Goal: Information Seeking & Learning: Learn about a topic

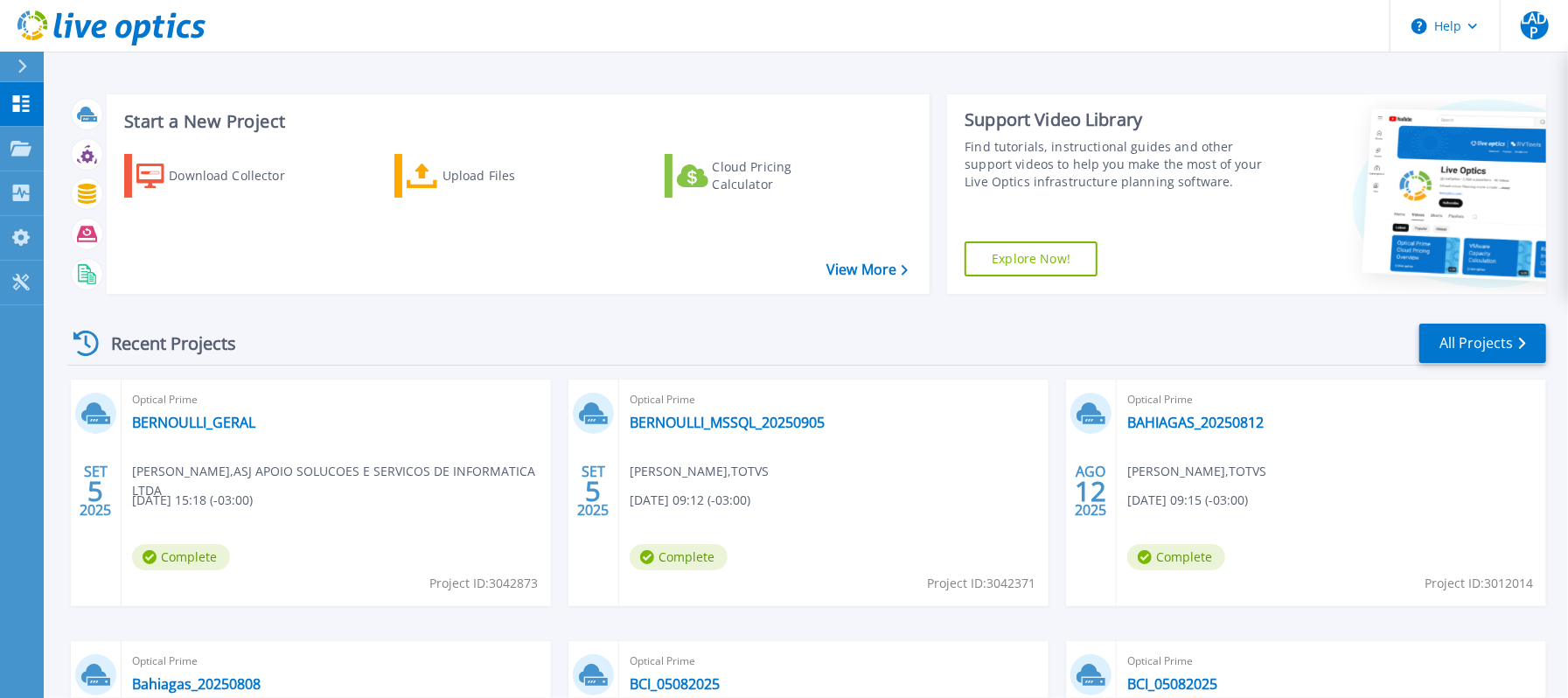
click at [196, 407] on span "Optical Prime" at bounding box center [336, 399] width 408 height 19
click at [196, 420] on link "BERNOULLI_GERAL" at bounding box center [194, 422] width 124 height 17
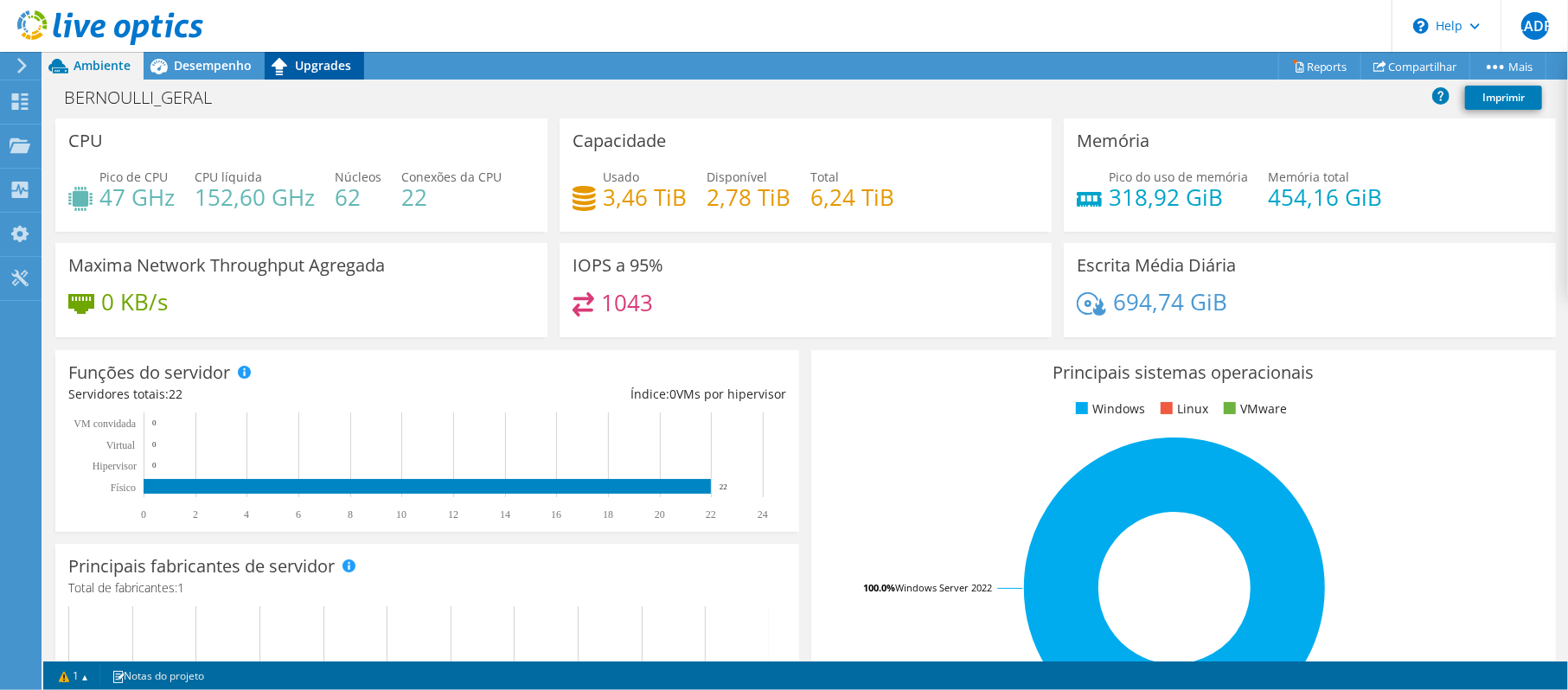
click at [344, 67] on span "Upgrades" at bounding box center [322, 65] width 56 height 16
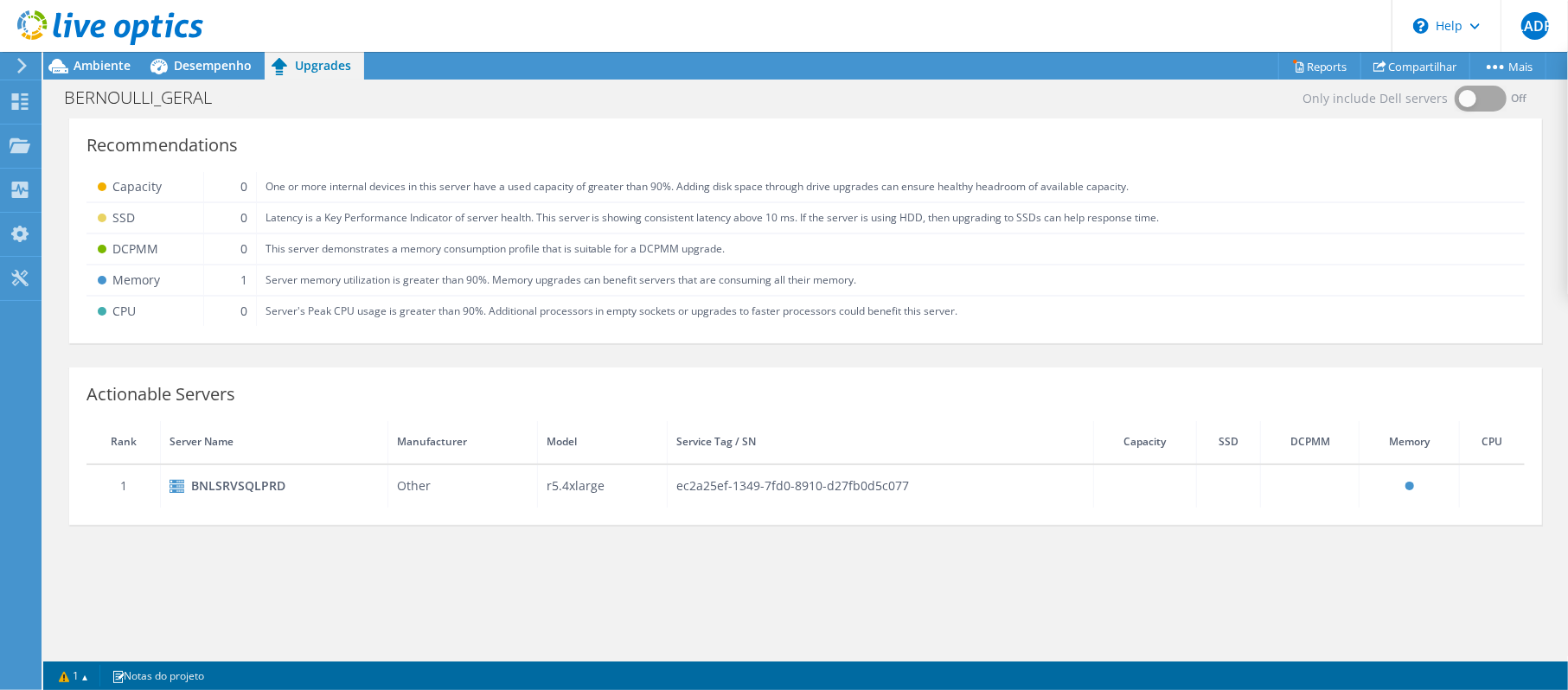
scroll to position [230, 0]
click at [199, 74] on div "Desempenho" at bounding box center [204, 65] width 121 height 28
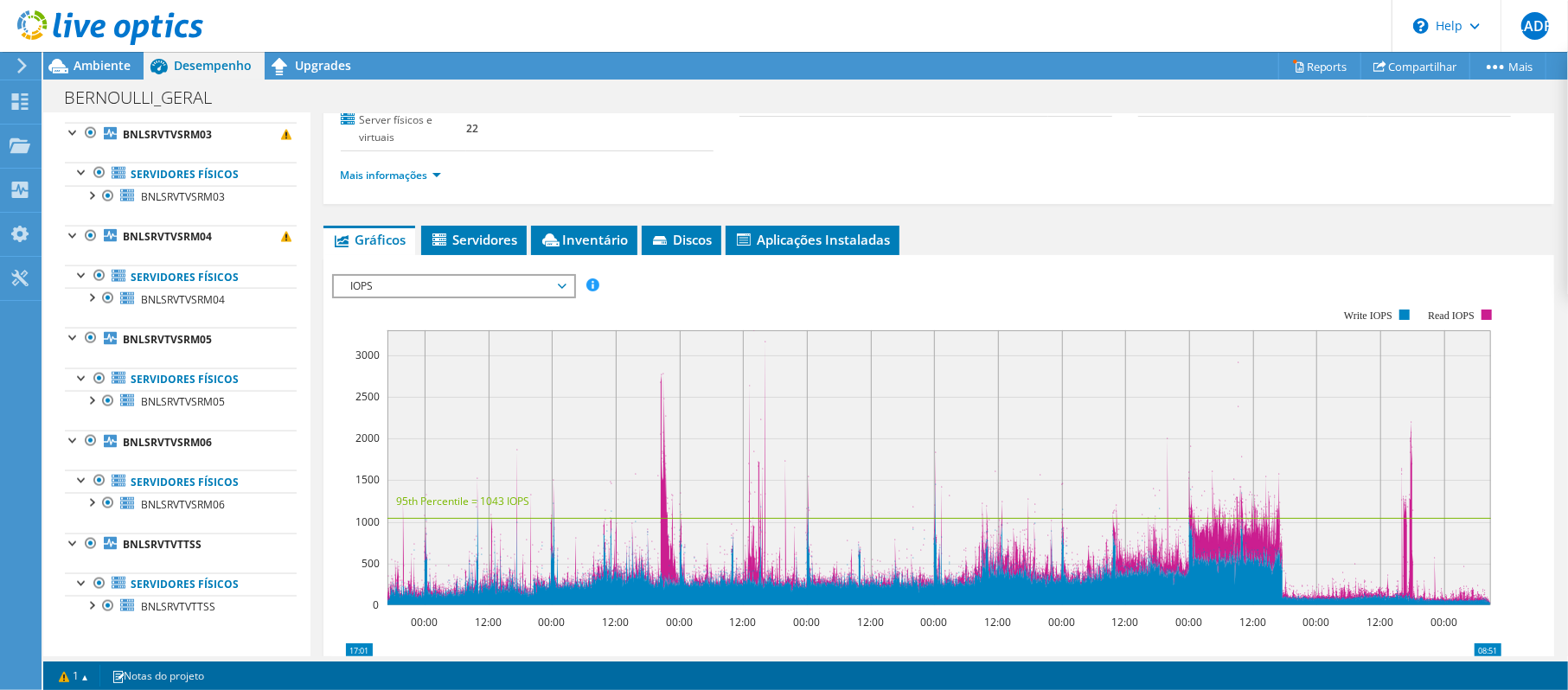
scroll to position [1582, 0]
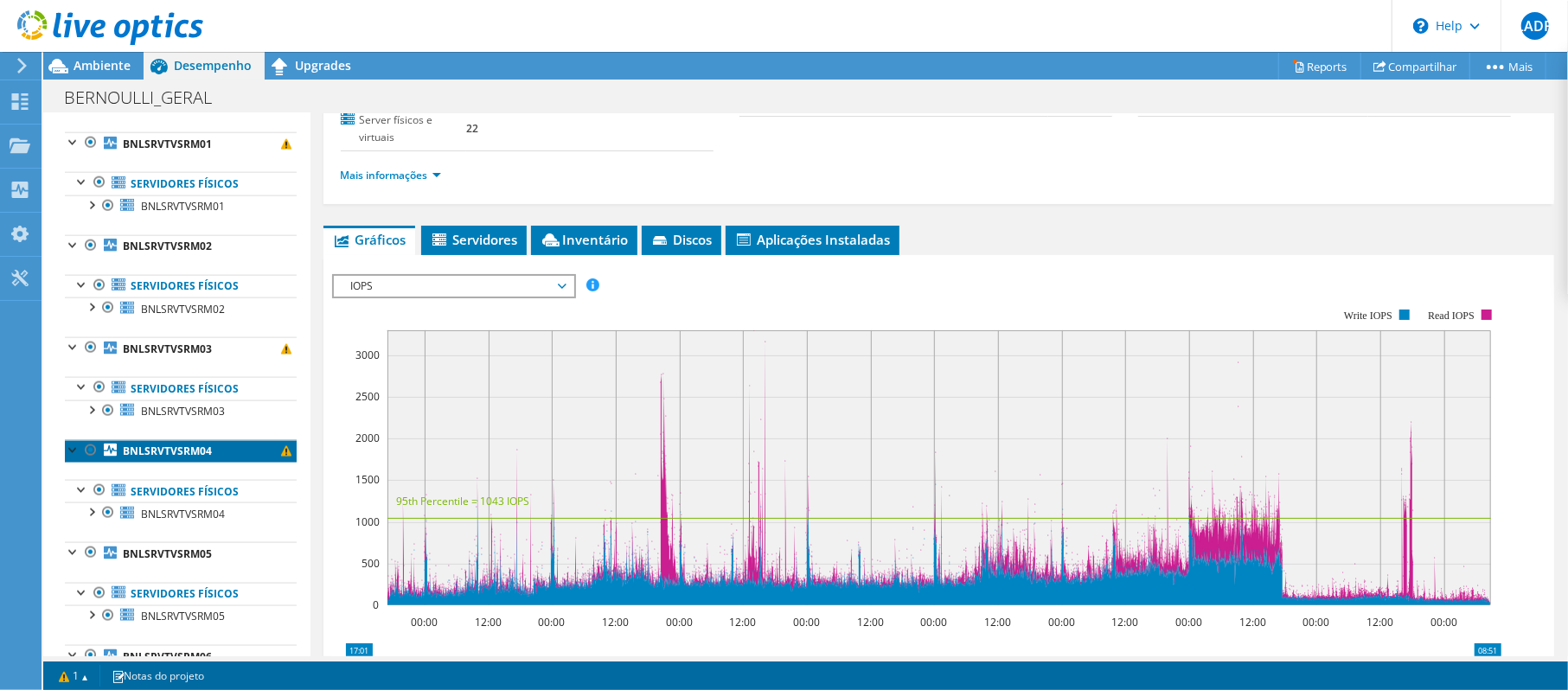
click at [199, 458] on b "BNLSRVTVSRM04" at bounding box center [166, 450] width 89 height 14
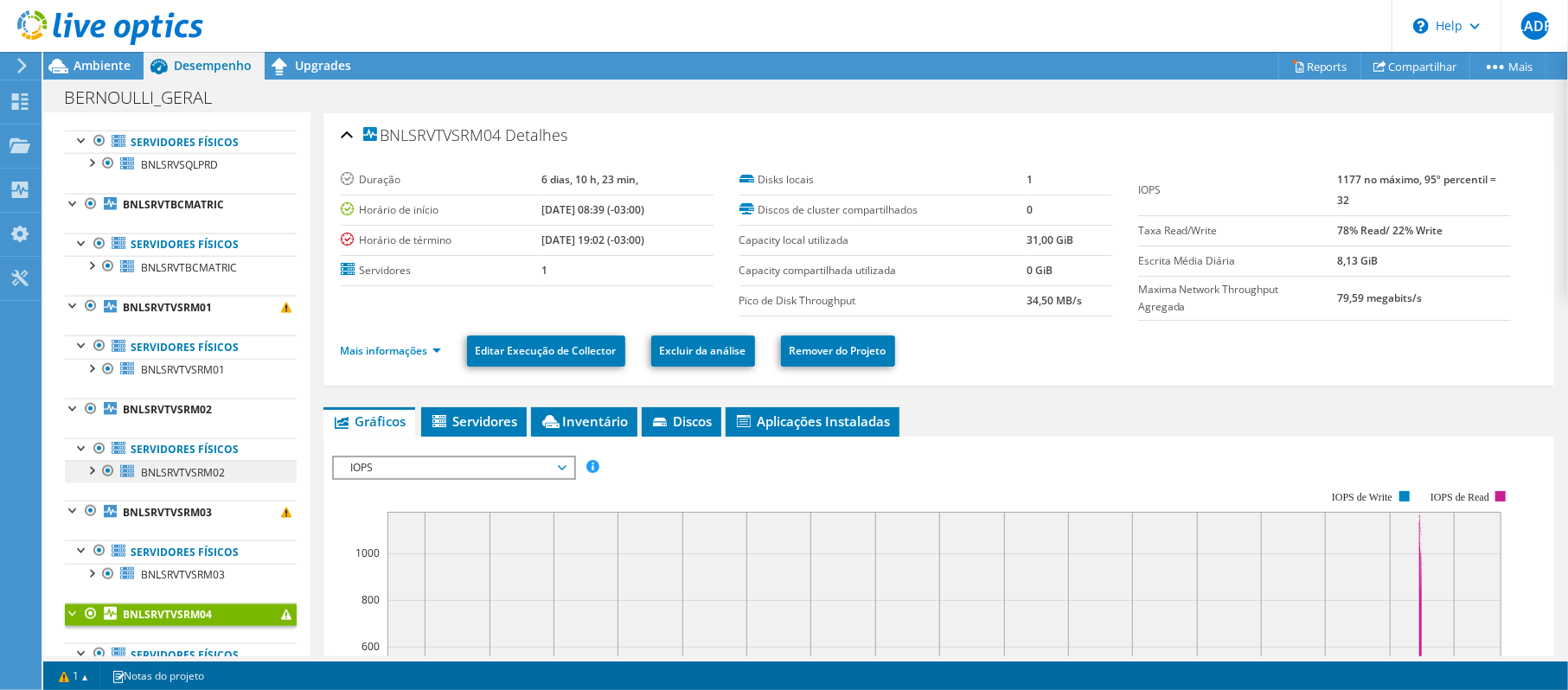
scroll to position [1236, 0]
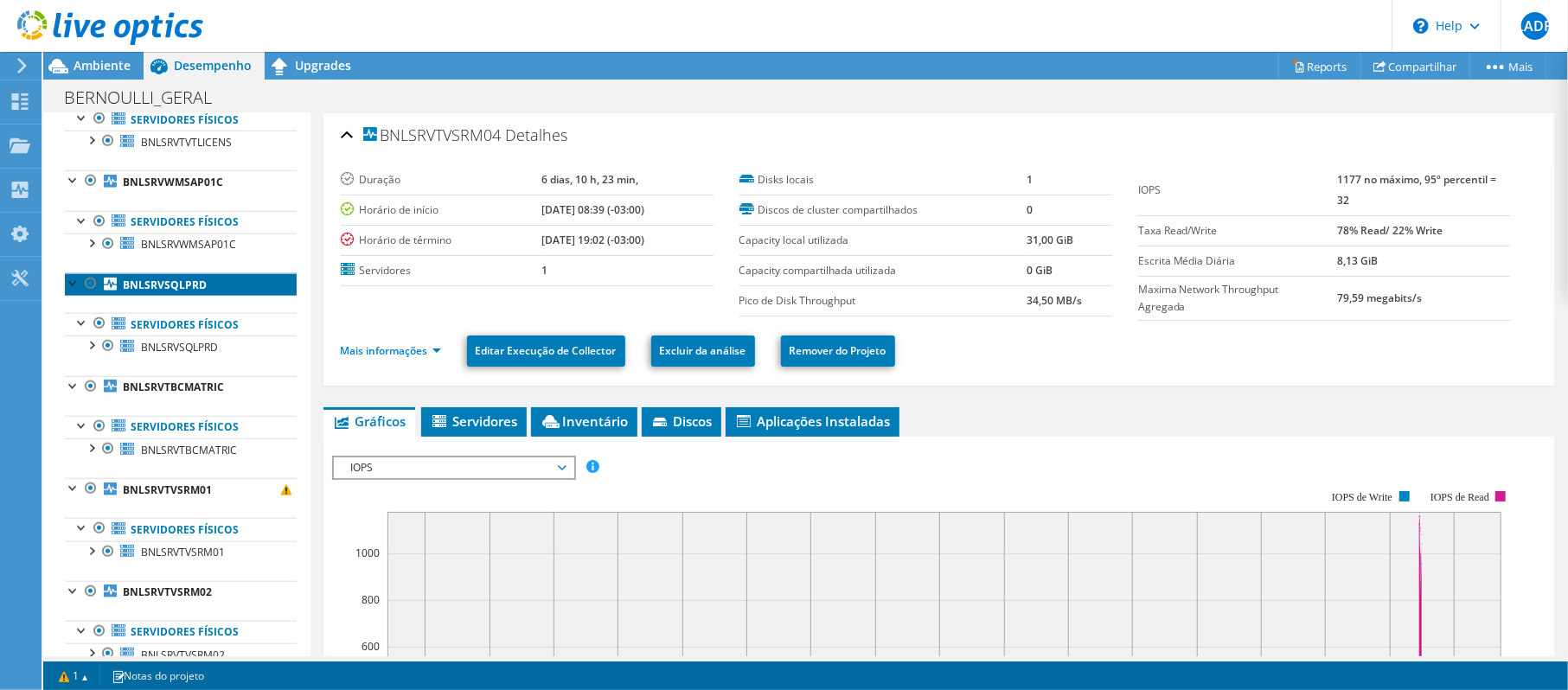
click at [175, 291] on b "BNLSRVSQLPRD" at bounding box center [164, 284] width 84 height 14
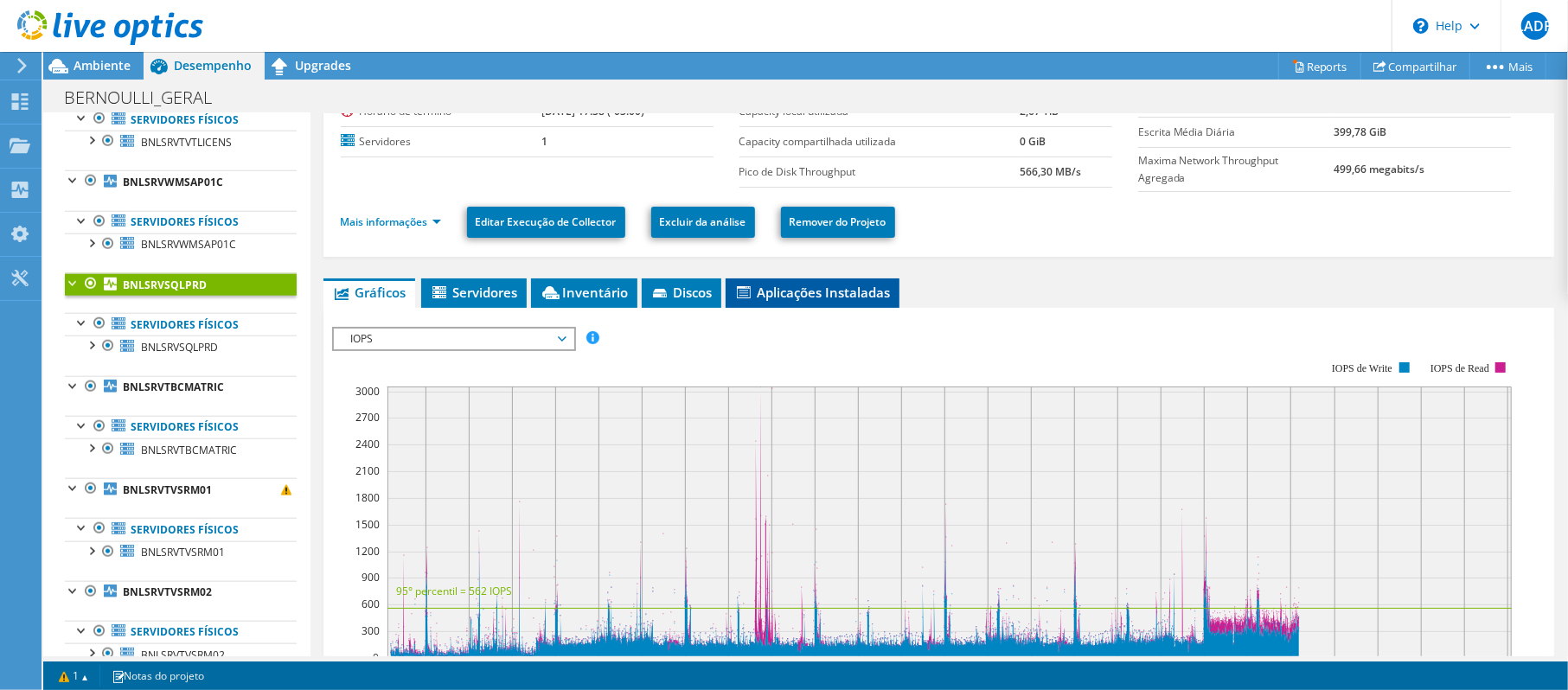
scroll to position [0, 0]
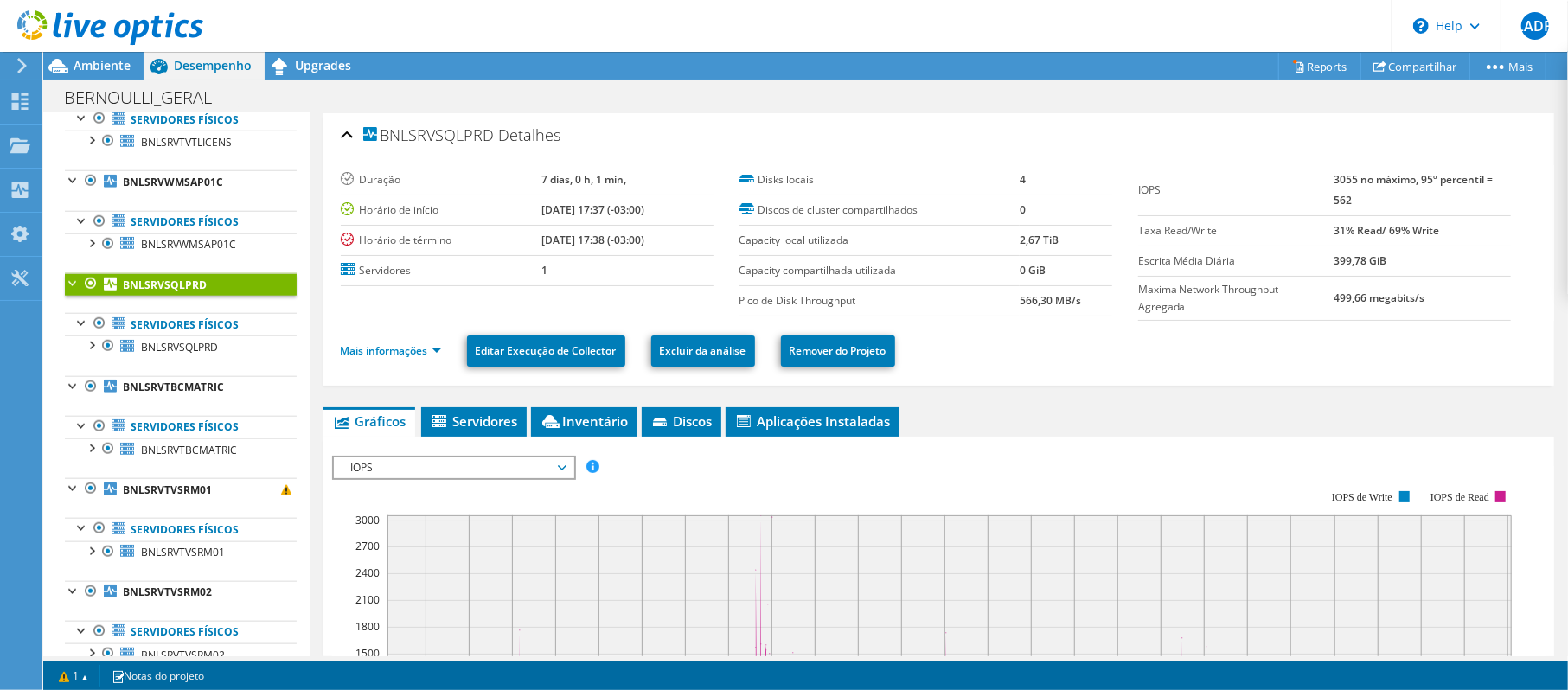
click at [471, 477] on span "IOPS" at bounding box center [453, 467] width 222 height 21
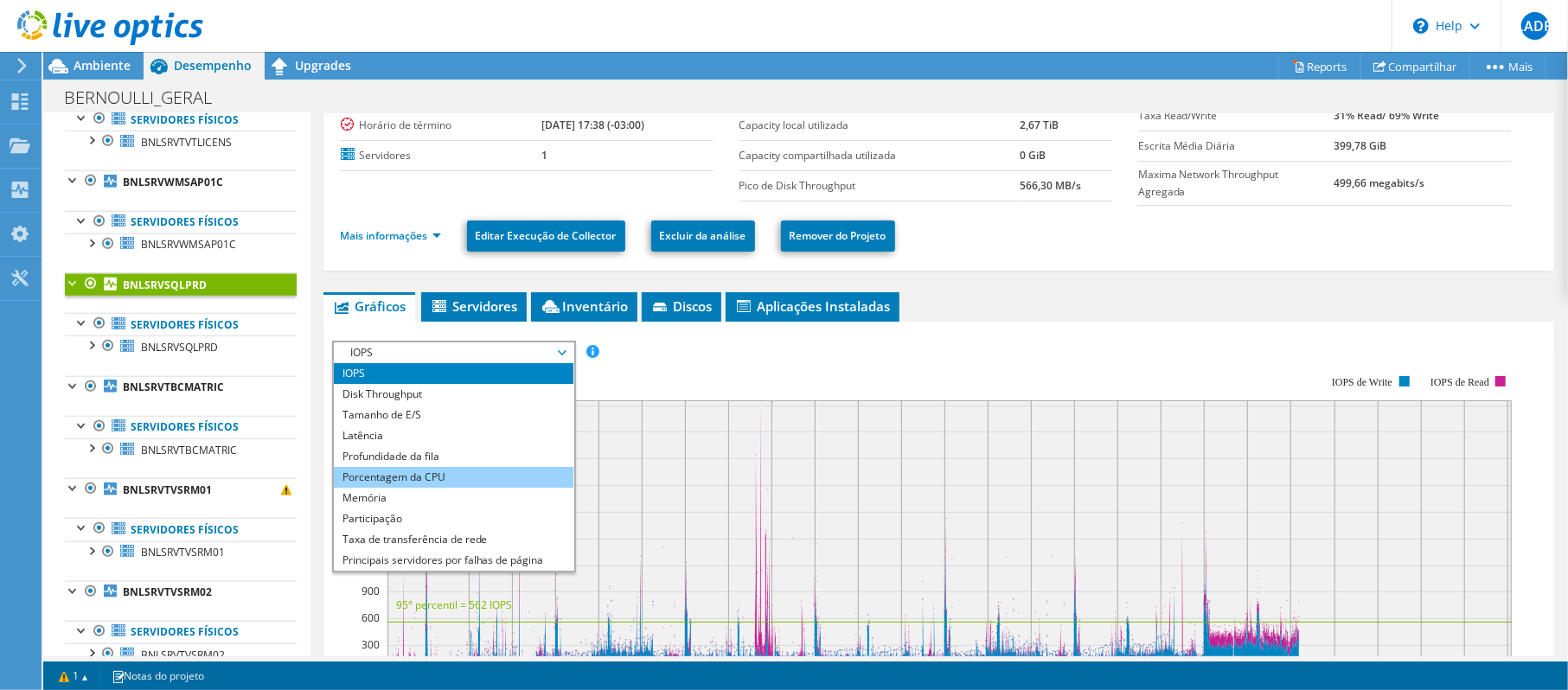
click at [460, 472] on li "Porcentagem da CPU" at bounding box center [453, 477] width 240 height 21
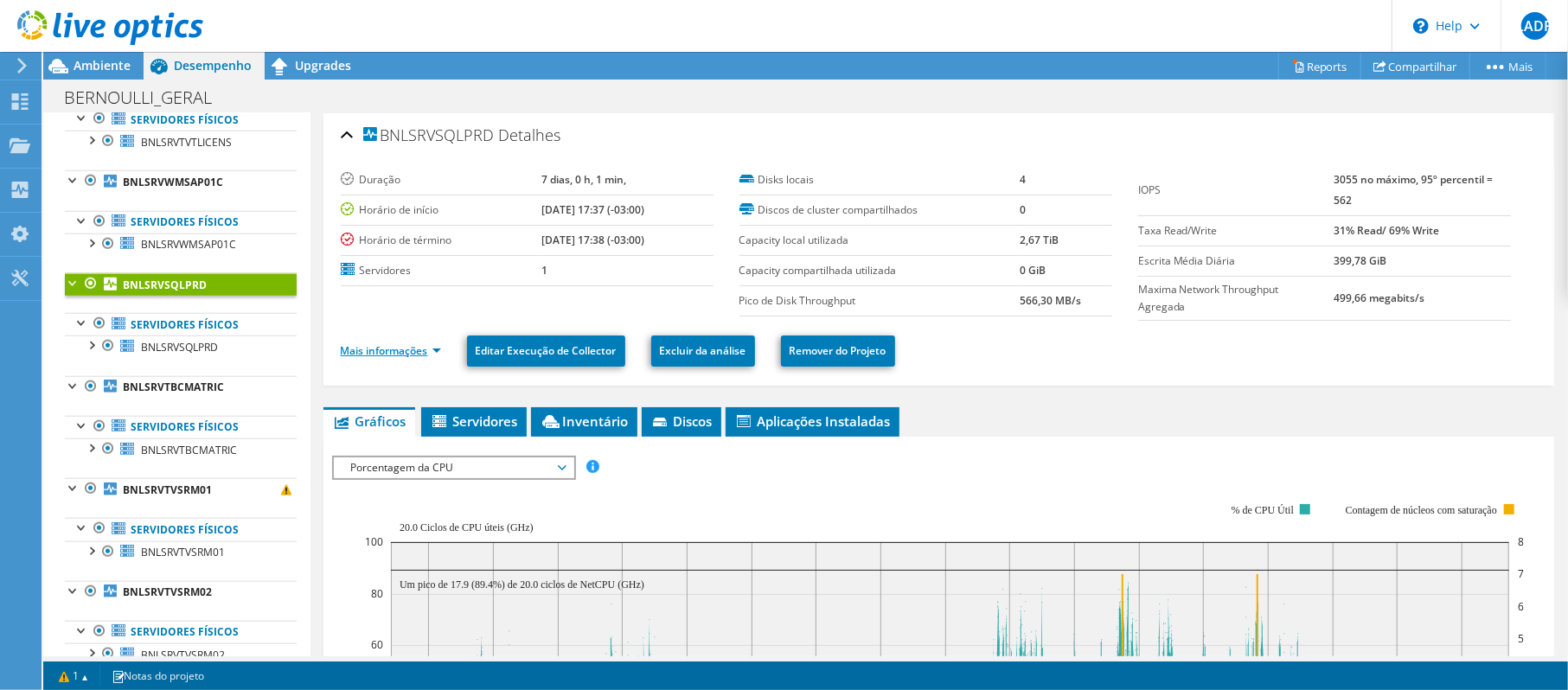
click at [422, 349] on link "Mais informações" at bounding box center [390, 350] width 100 height 14
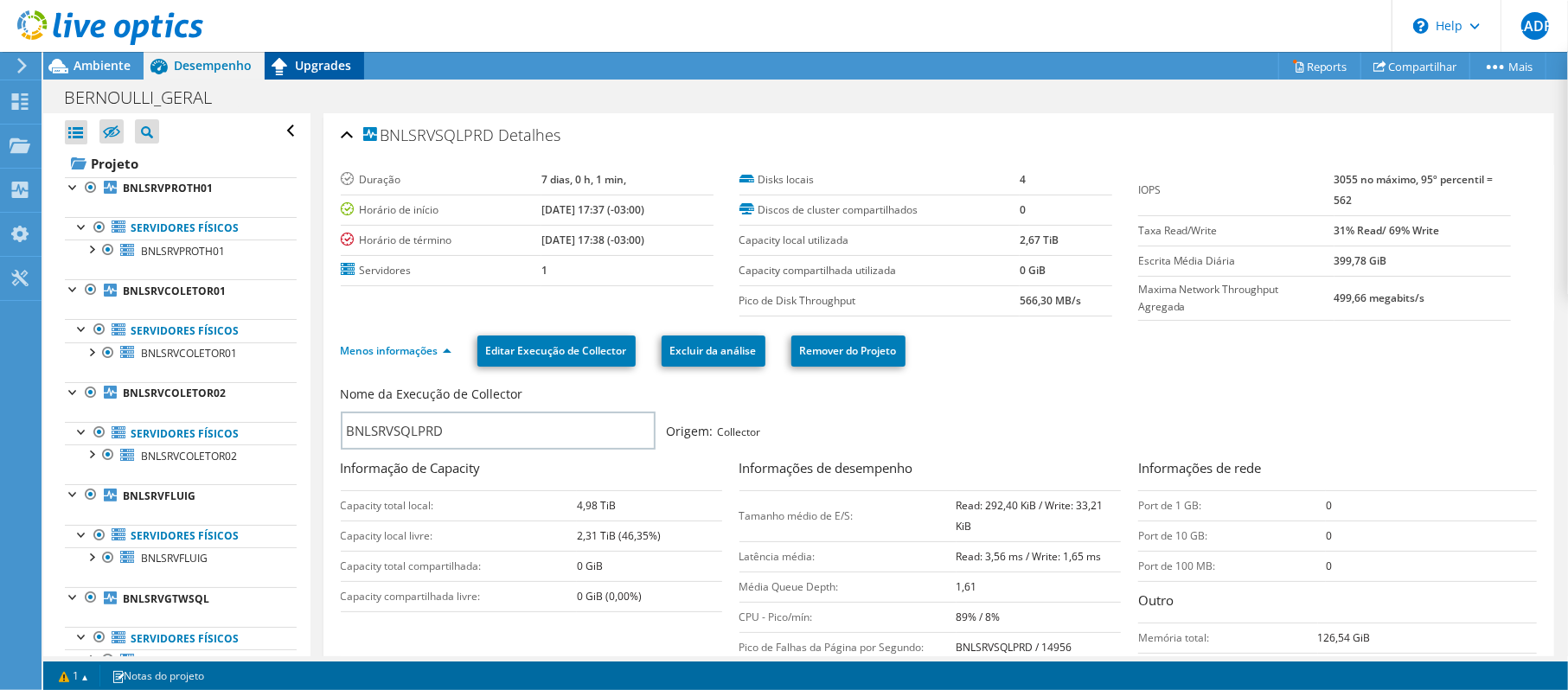
click at [337, 62] on span "Upgrades" at bounding box center [322, 65] width 56 height 16
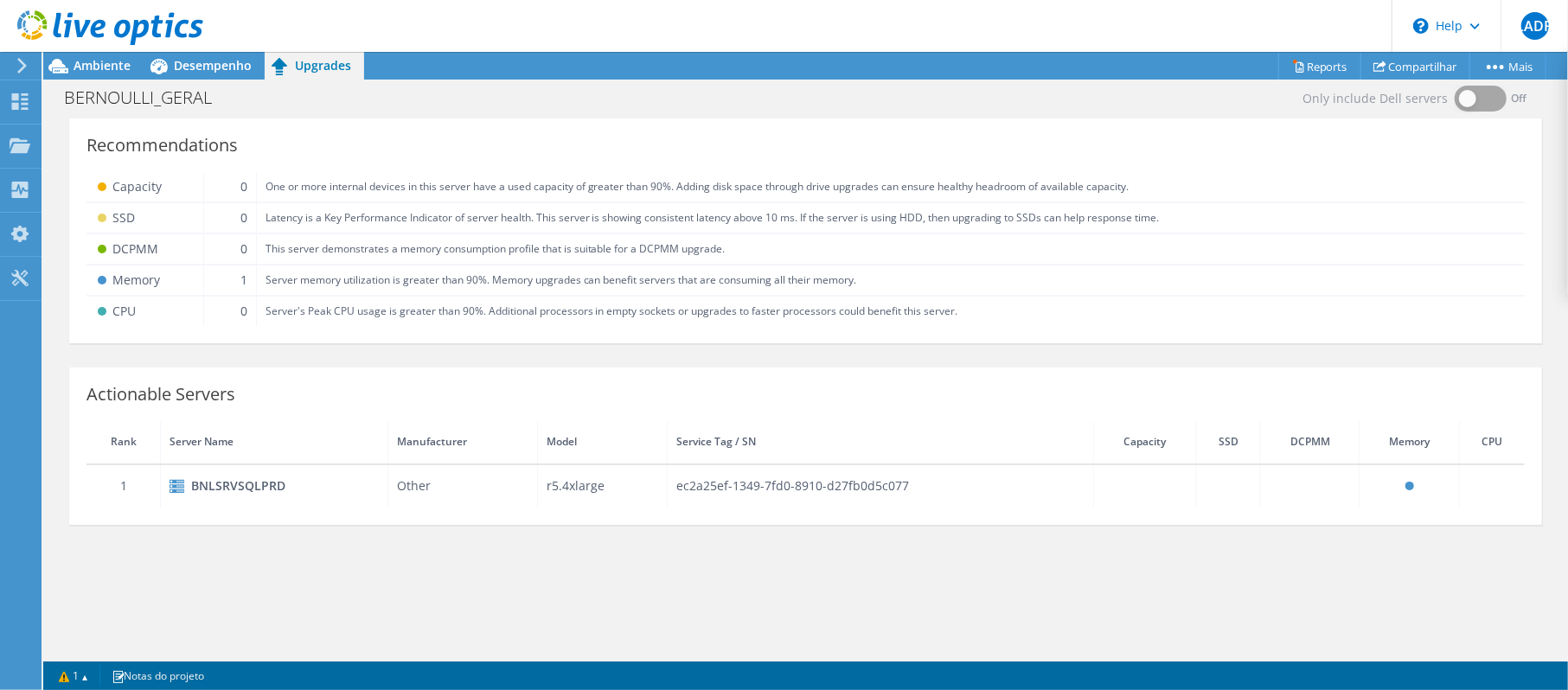
click at [233, 482] on div "BNLSRVSQLPRD" at bounding box center [273, 485] width 209 height 21
click at [195, 55] on div at bounding box center [101, 29] width 204 height 58
click at [198, 59] on span "Desempenho" at bounding box center [212, 65] width 77 height 16
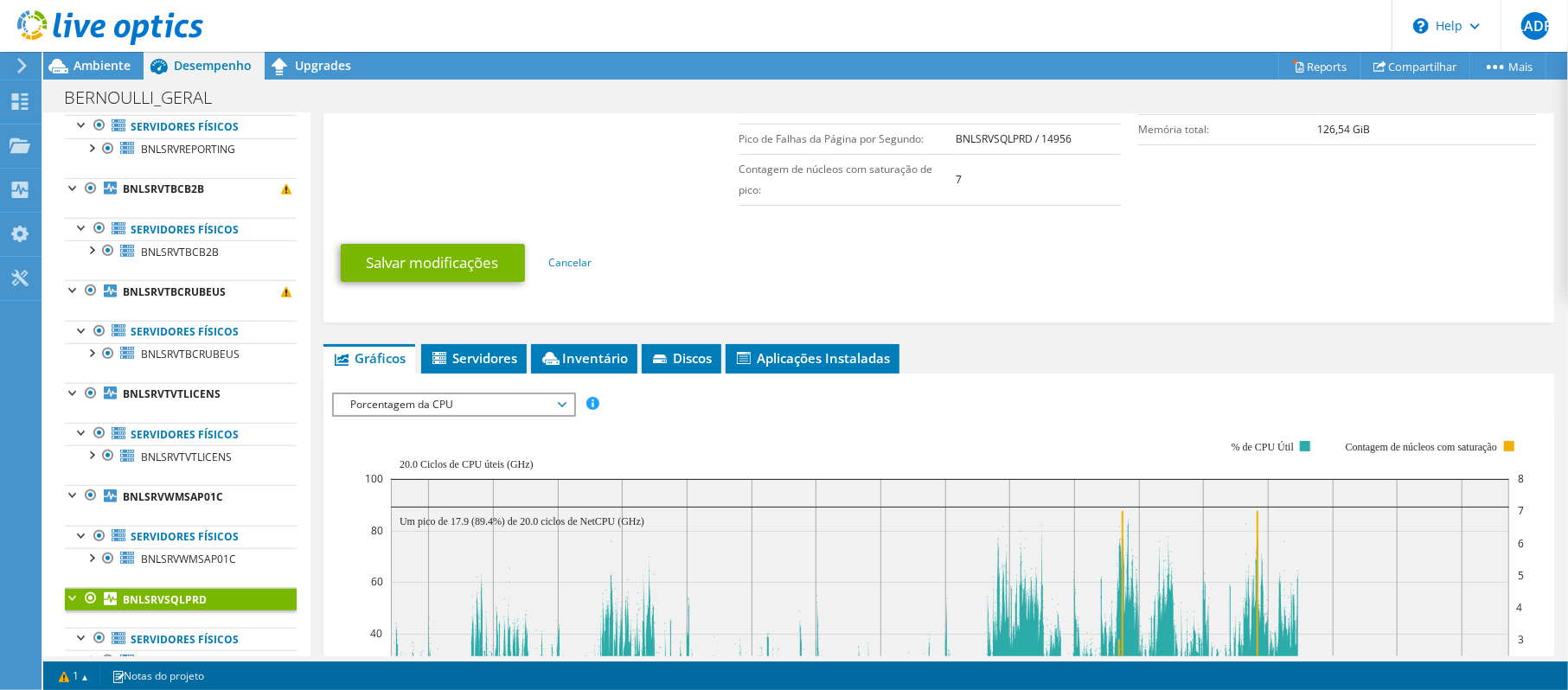
scroll to position [575, 0]
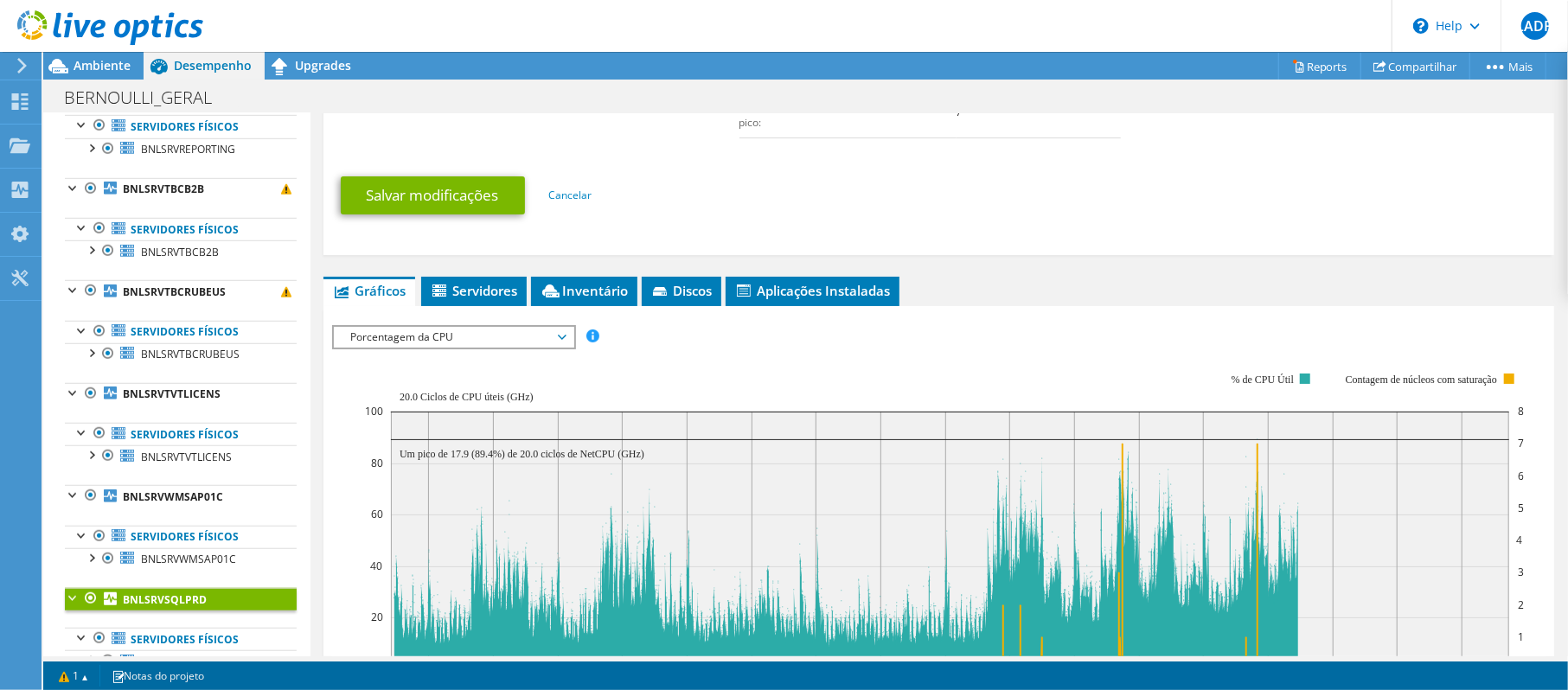
click at [425, 334] on span "Porcentagem da CPU" at bounding box center [453, 337] width 222 height 21
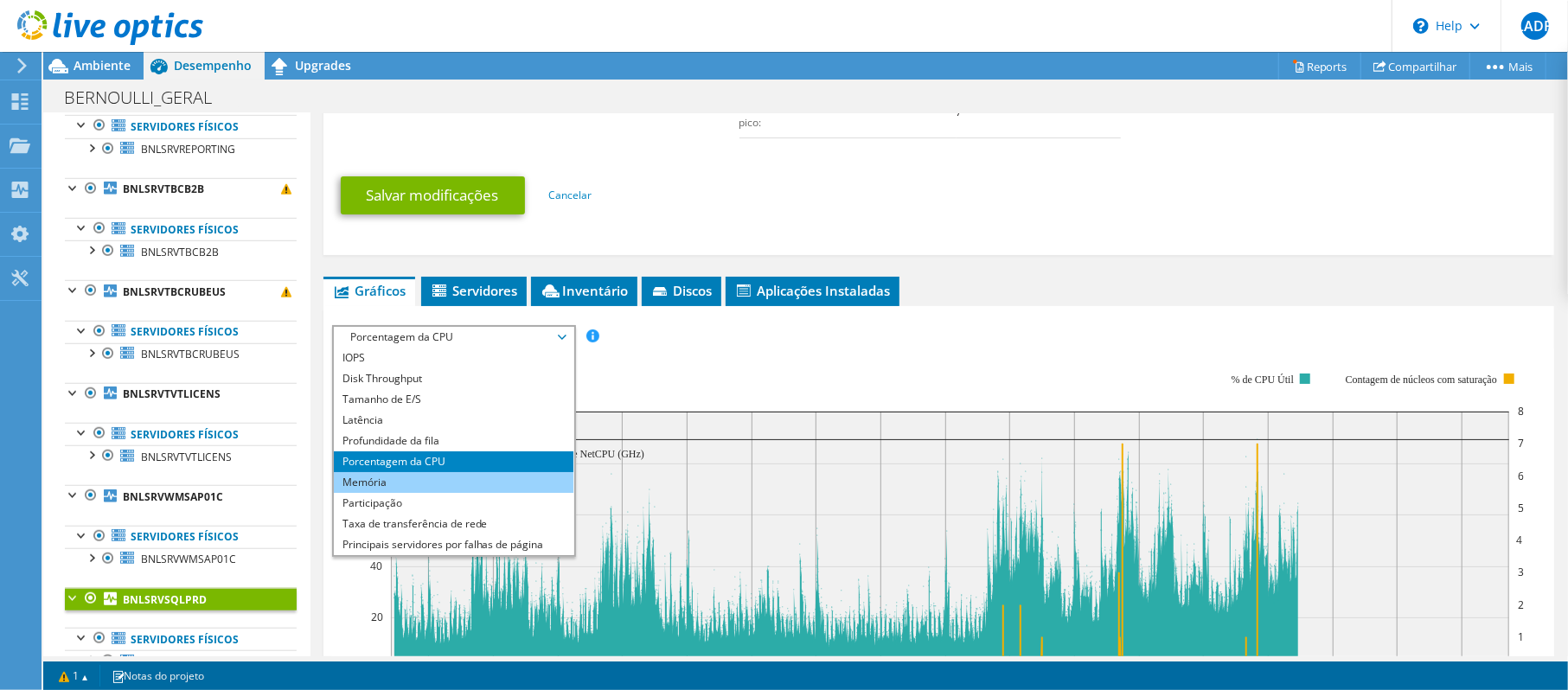
click at [391, 479] on li "Memória" at bounding box center [453, 483] width 240 height 21
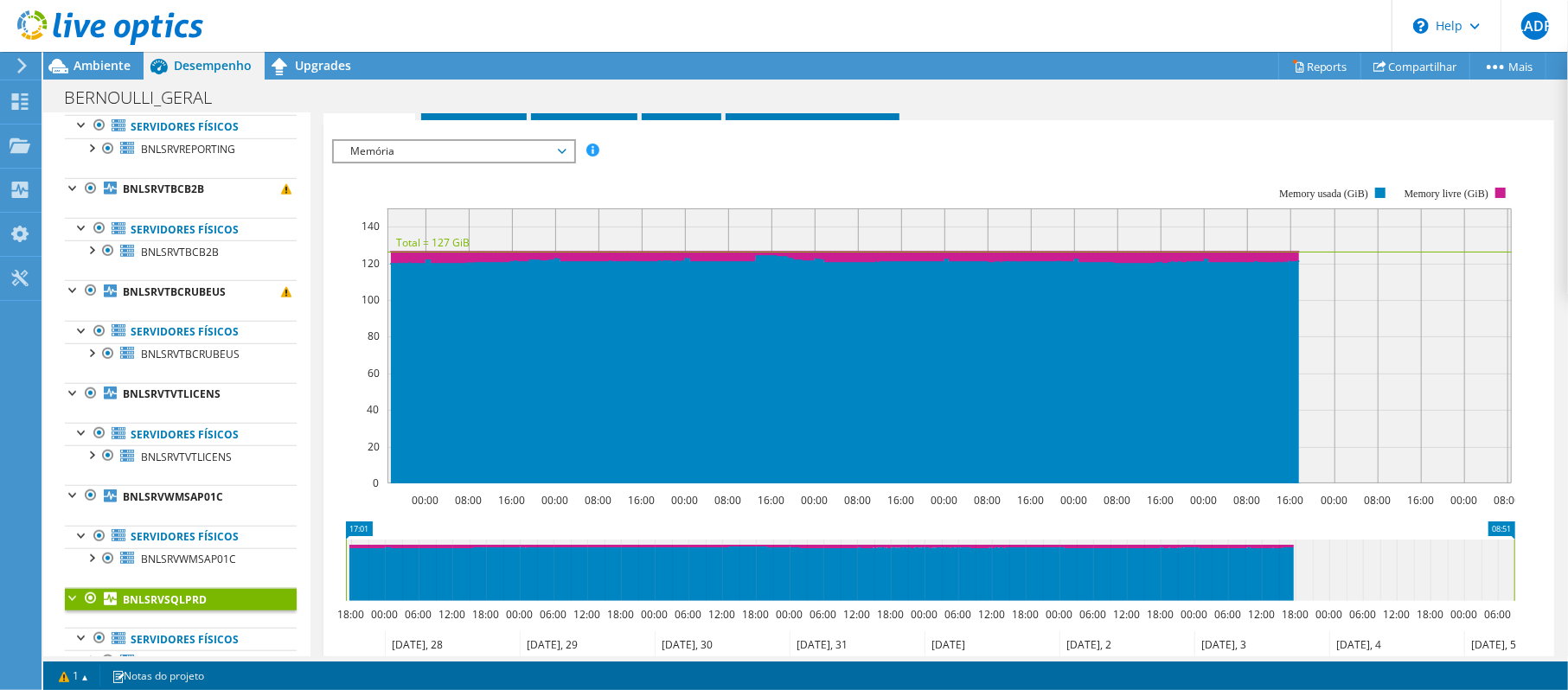
scroll to position [692, 0]
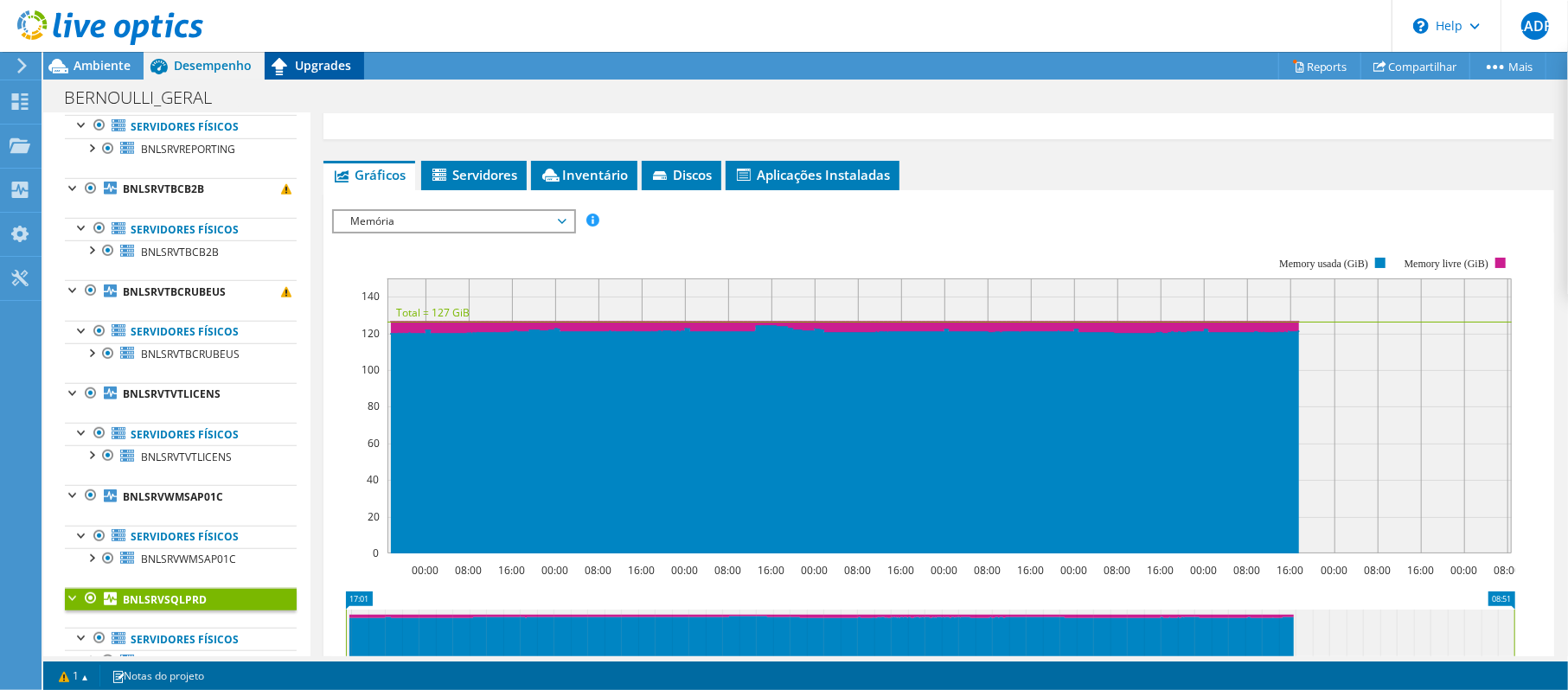
click at [332, 64] on span "Upgrades" at bounding box center [322, 65] width 56 height 16
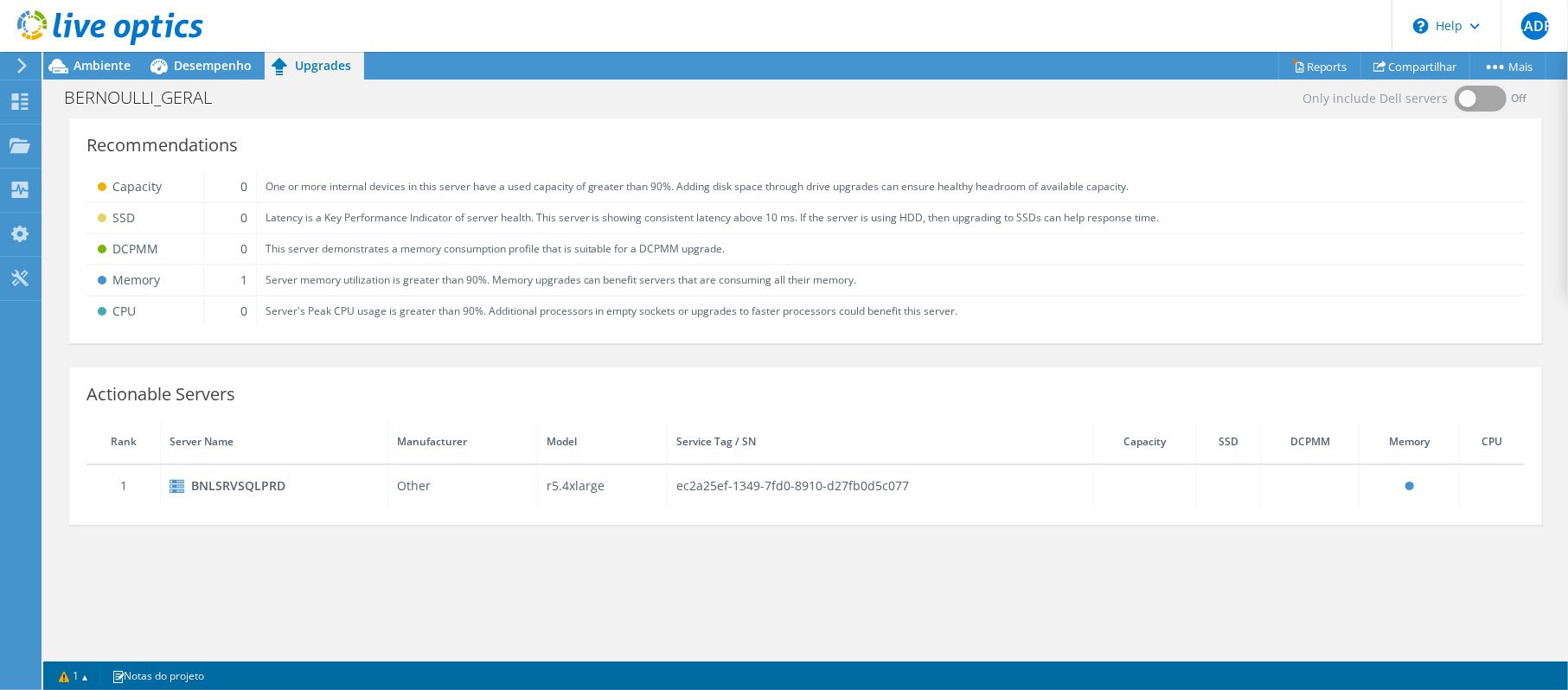
click at [534, 280] on td "Server memory utilization is greater than 90%. Memory upgrades can benefit serv…" at bounding box center [890, 280] width 1269 height 32
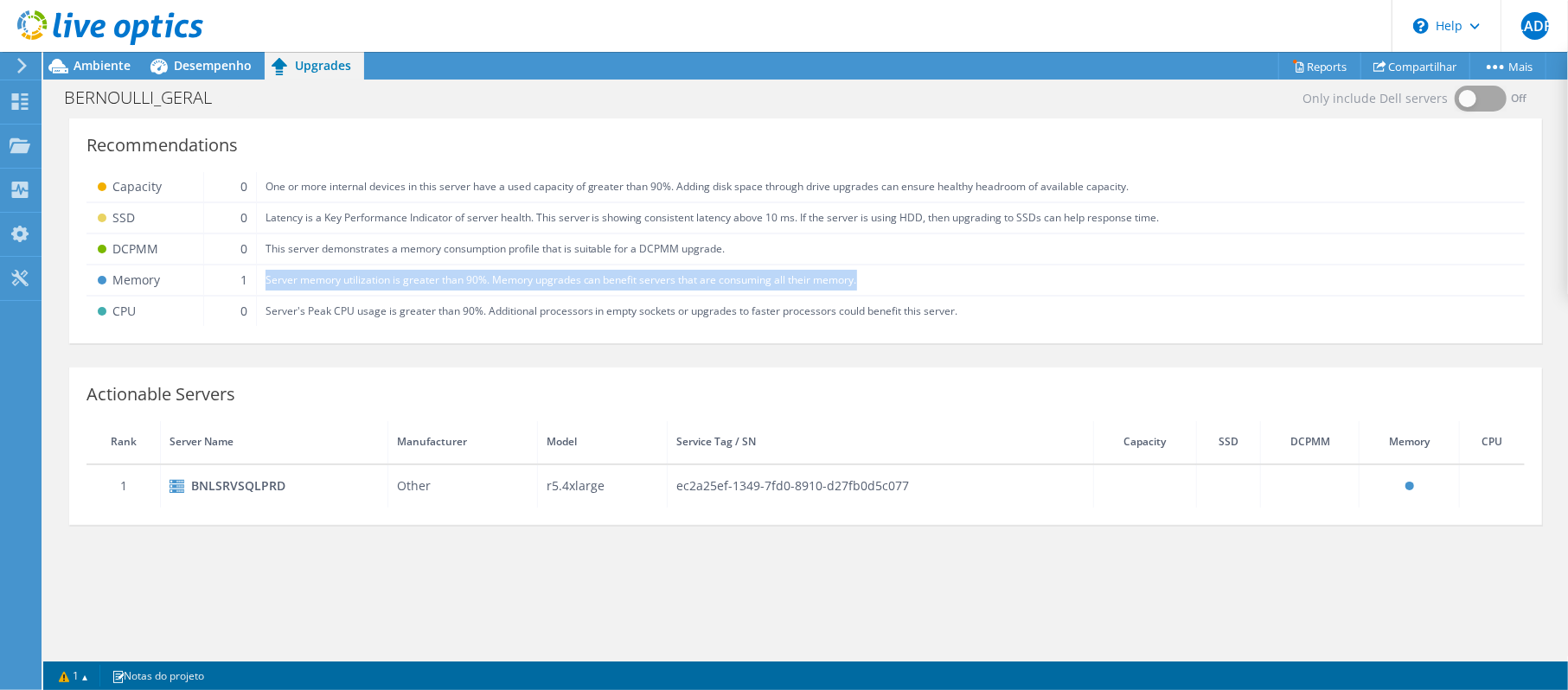
click at [534, 280] on td "Server memory utilization is greater than 90%. Memory upgrades can benefit serv…" at bounding box center [890, 280] width 1269 height 32
copy td "Server memory utilization is greater than 90%. Memory upgrades can benefit serv…"
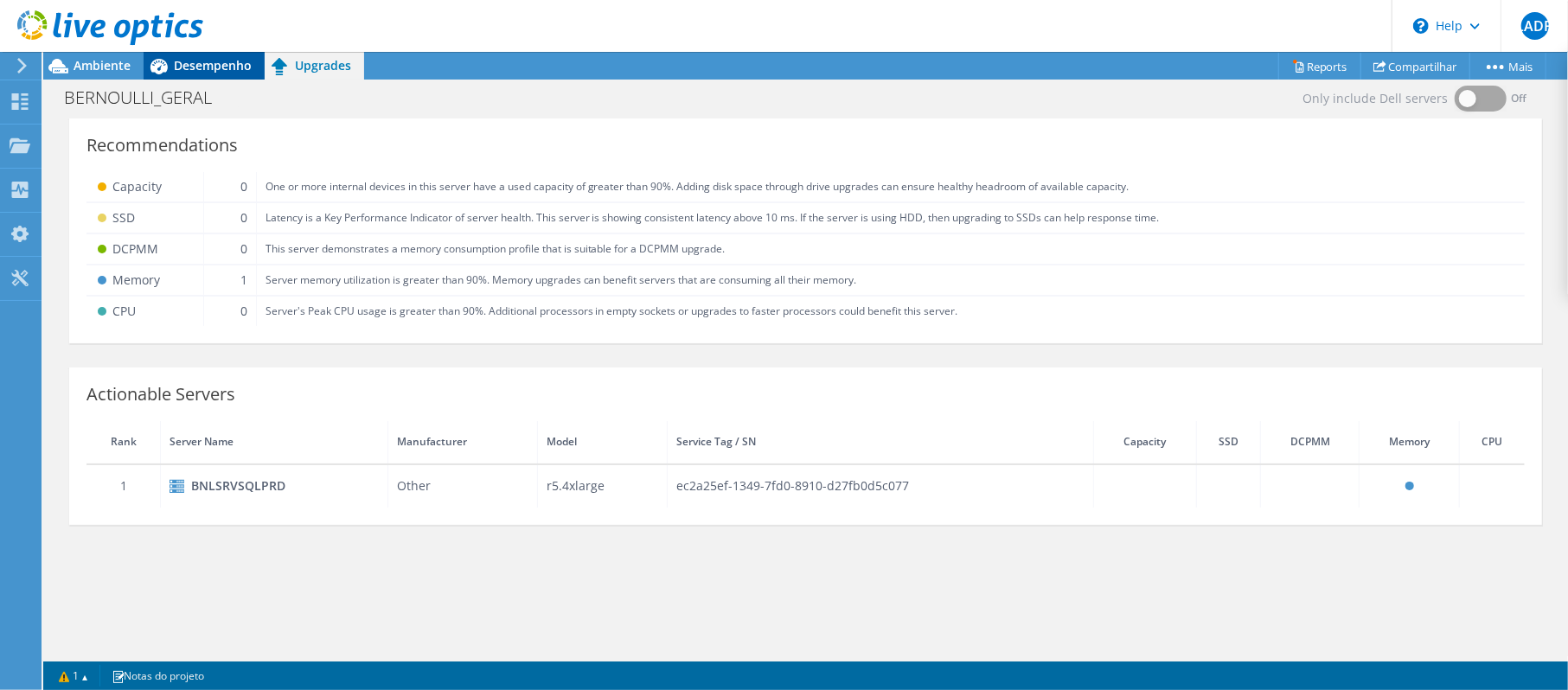
click at [218, 54] on div "Desempenho" at bounding box center [204, 65] width 121 height 28
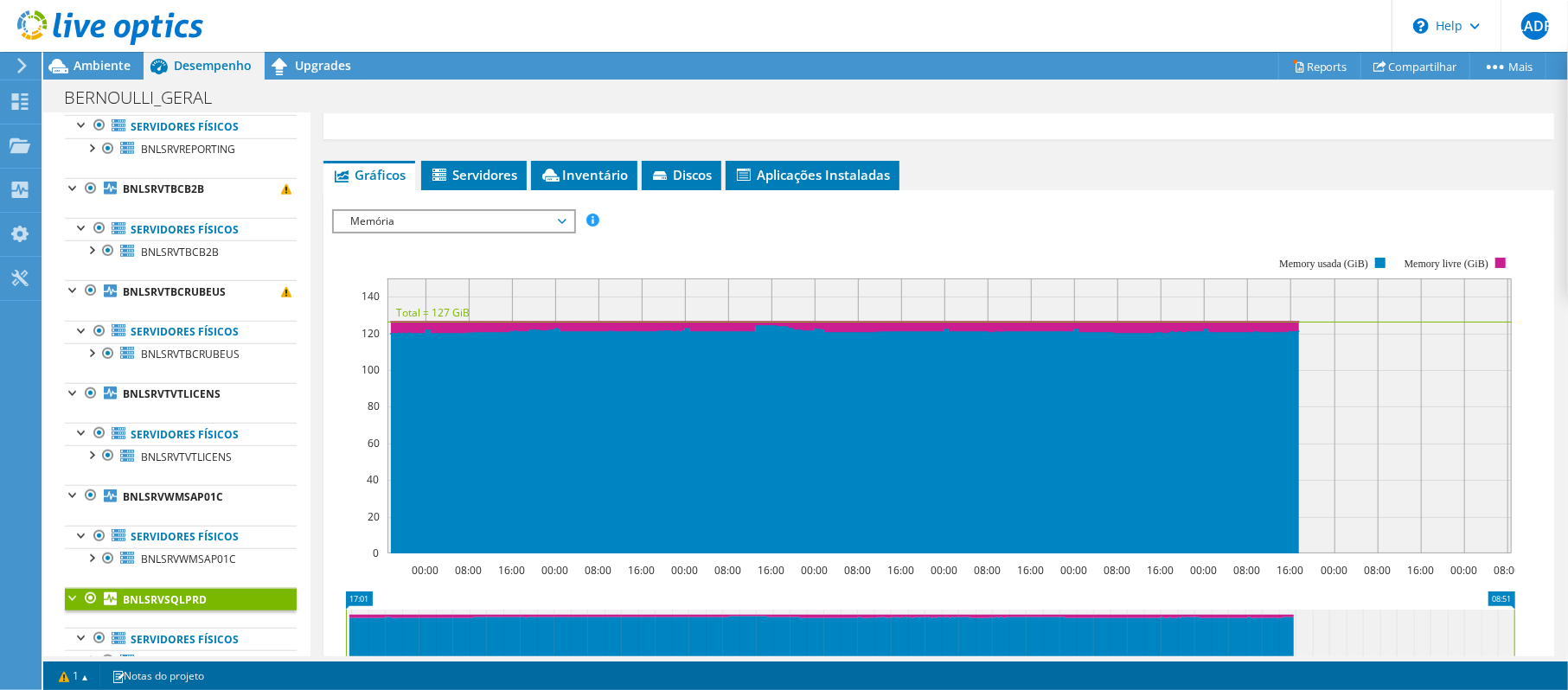
click at [522, 222] on span "Memória" at bounding box center [453, 222] width 222 height 21
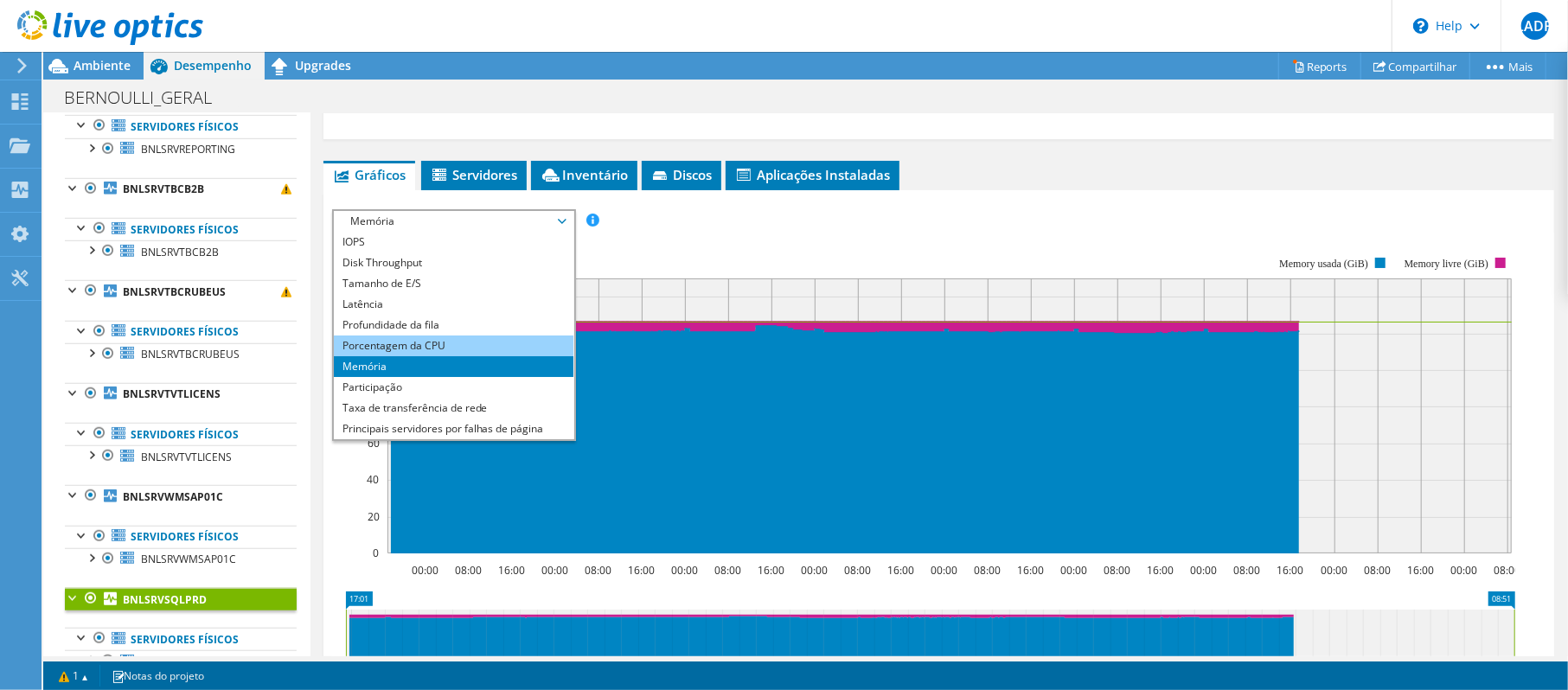
click at [447, 350] on li "Porcentagem da CPU" at bounding box center [453, 346] width 240 height 21
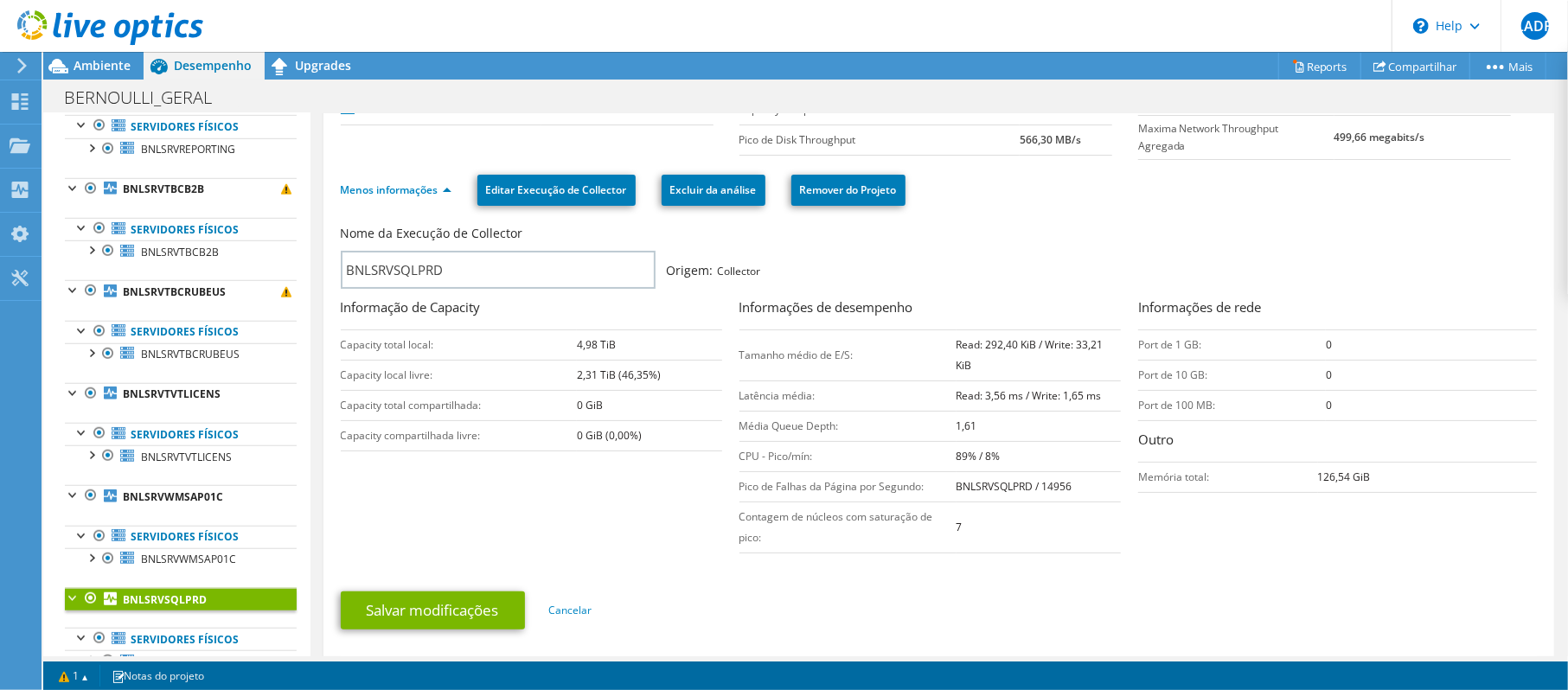
scroll to position [0, 0]
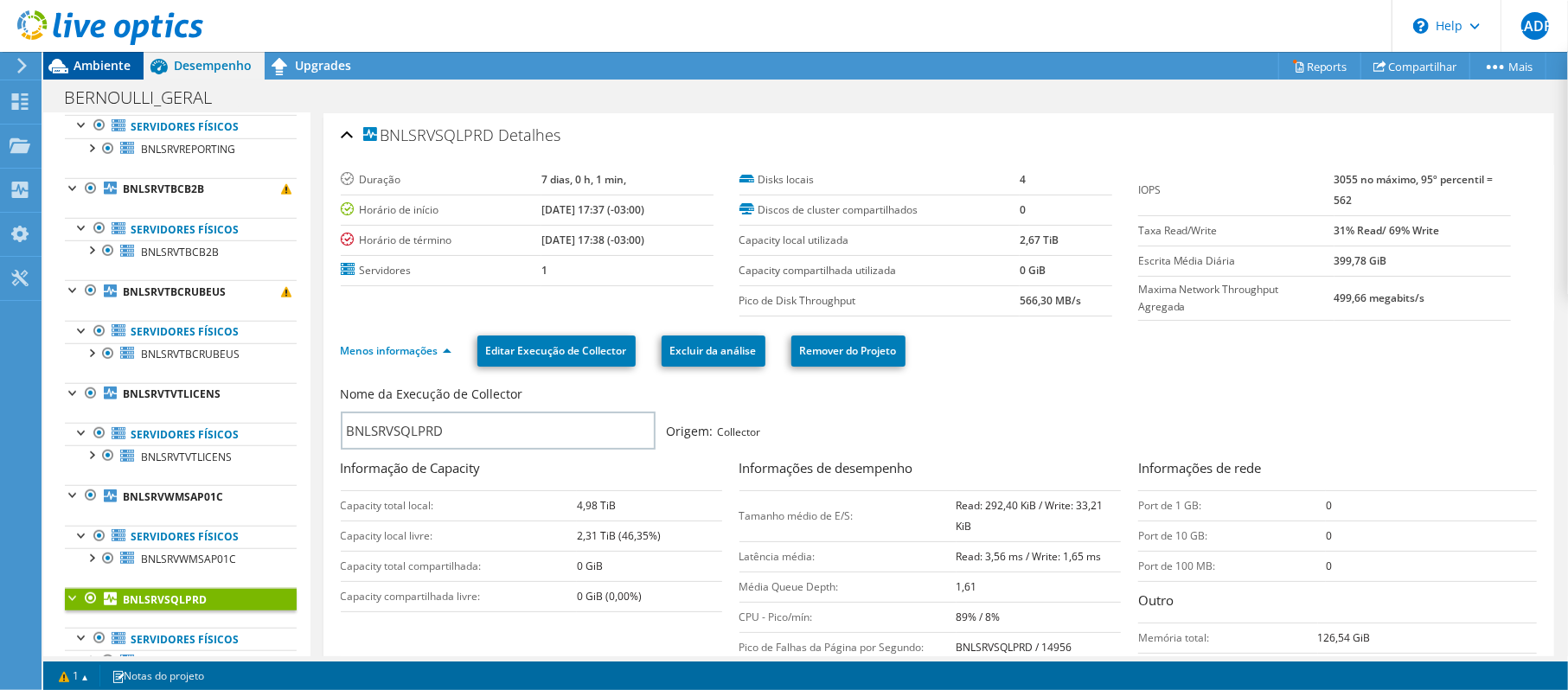
click at [113, 71] on span "Ambiente" at bounding box center [102, 65] width 57 height 16
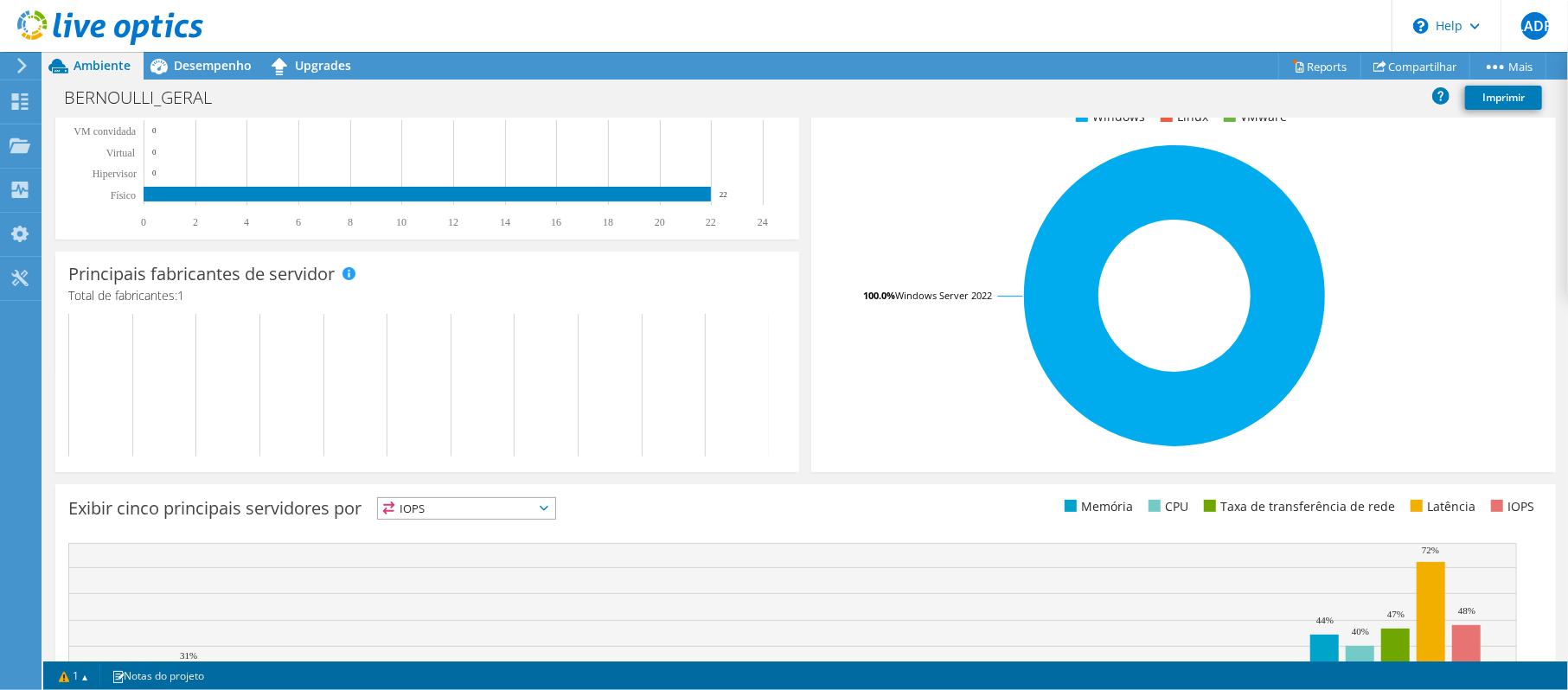
scroll to position [119, 0]
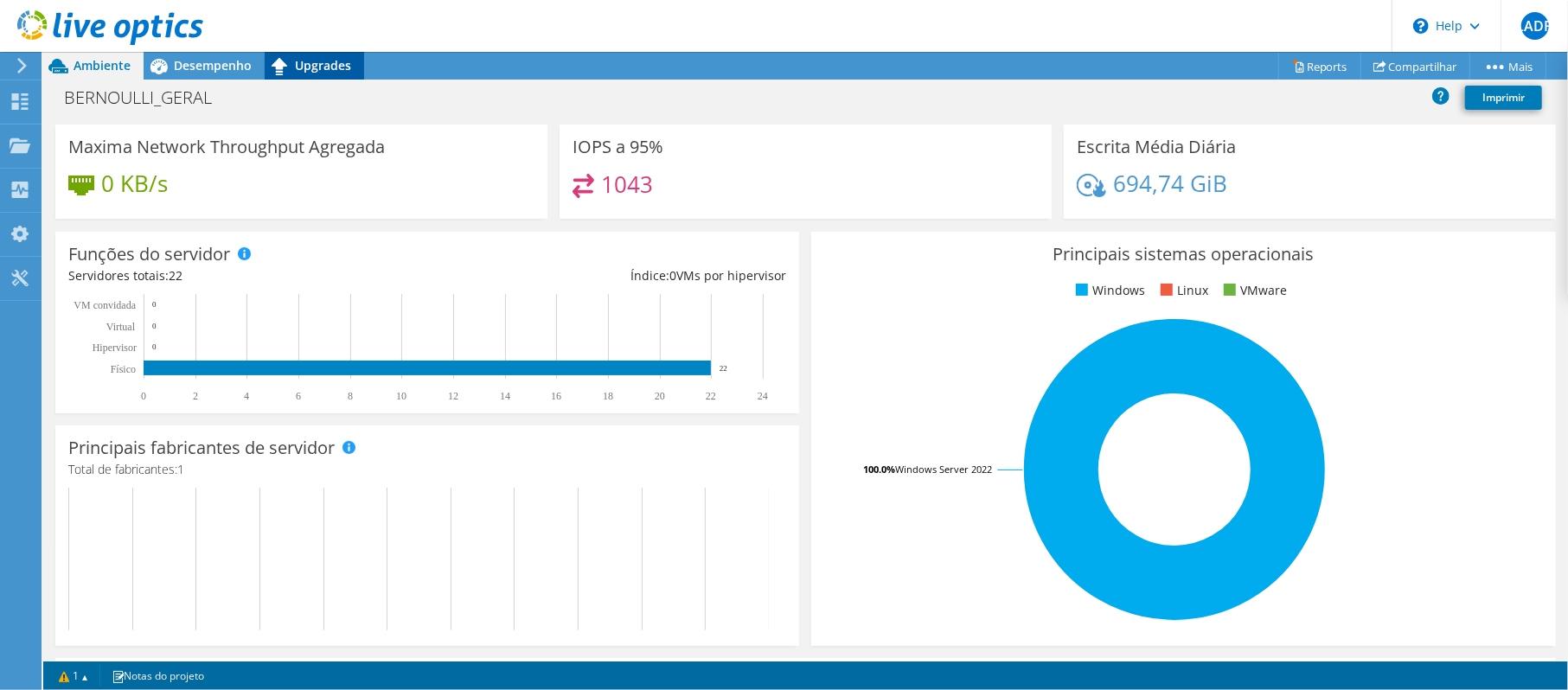
click at [309, 66] on span "Upgrades" at bounding box center [322, 65] width 56 height 16
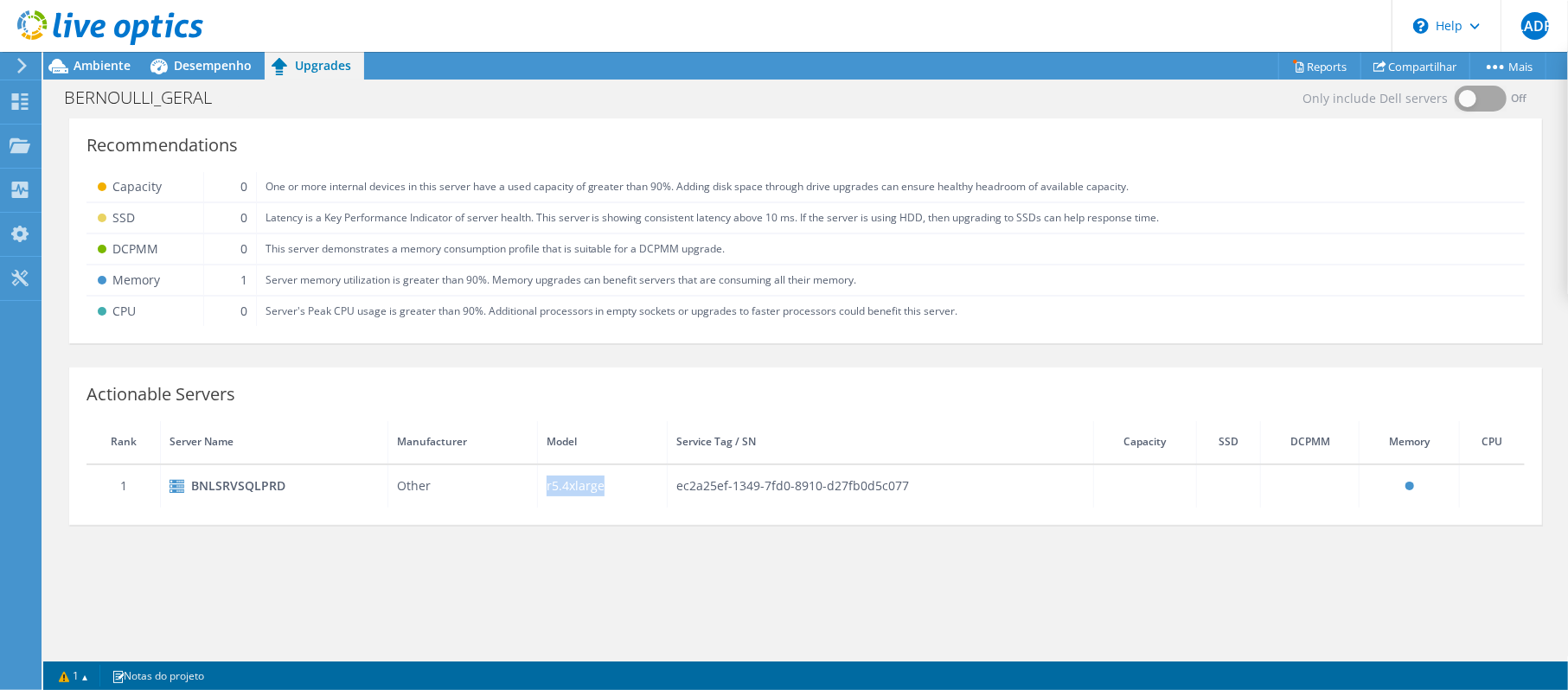
drag, startPoint x: 614, startPoint y: 492, endPoint x: 544, endPoint y: 492, distance: 70.0
click at [544, 492] on td "r5.4xlarge" at bounding box center [603, 485] width 130 height 43
copy td "r5.4xlarge"
click at [584, 485] on td "r5.4xlarge" at bounding box center [603, 485] width 130 height 43
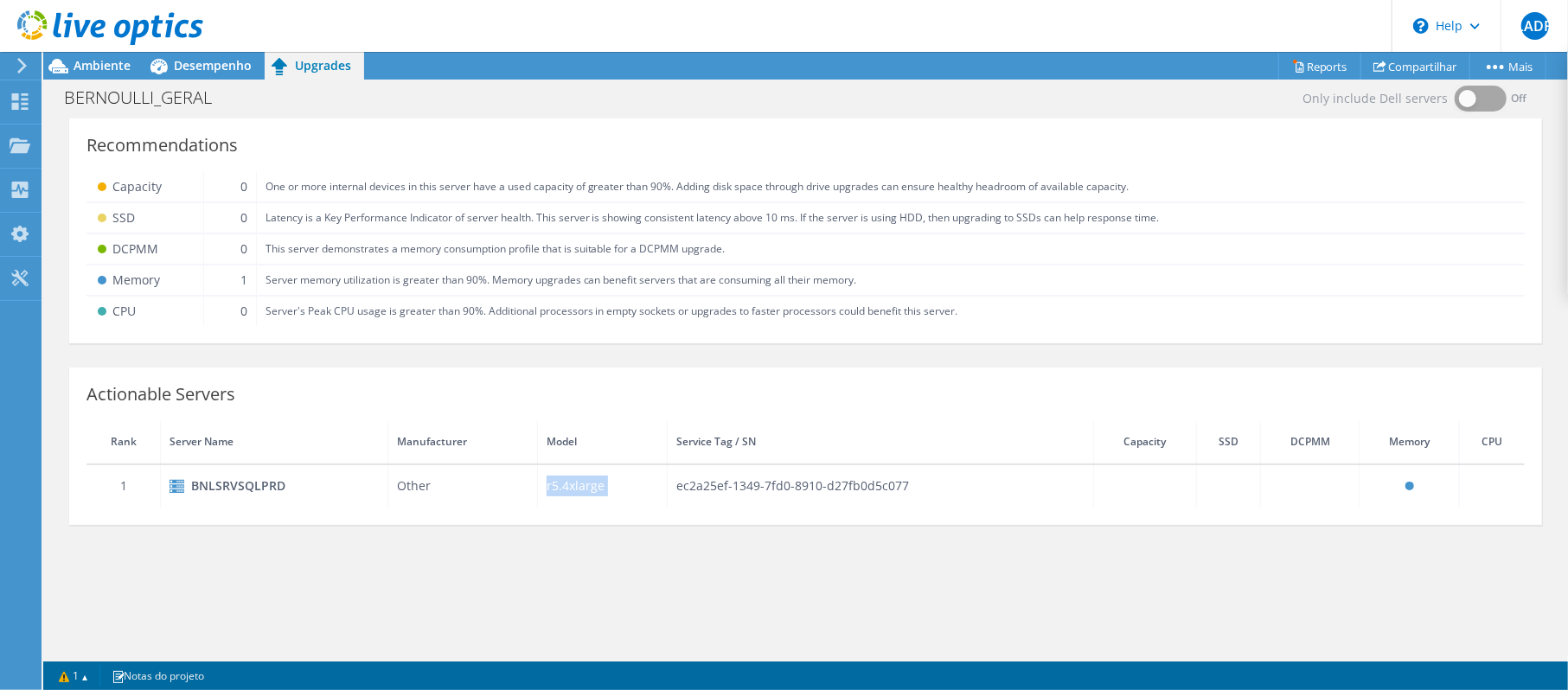
click at [584, 485] on td "r5.4xlarge" at bounding box center [603, 485] width 130 height 43
click at [219, 54] on div "Desempenho" at bounding box center [204, 65] width 121 height 28
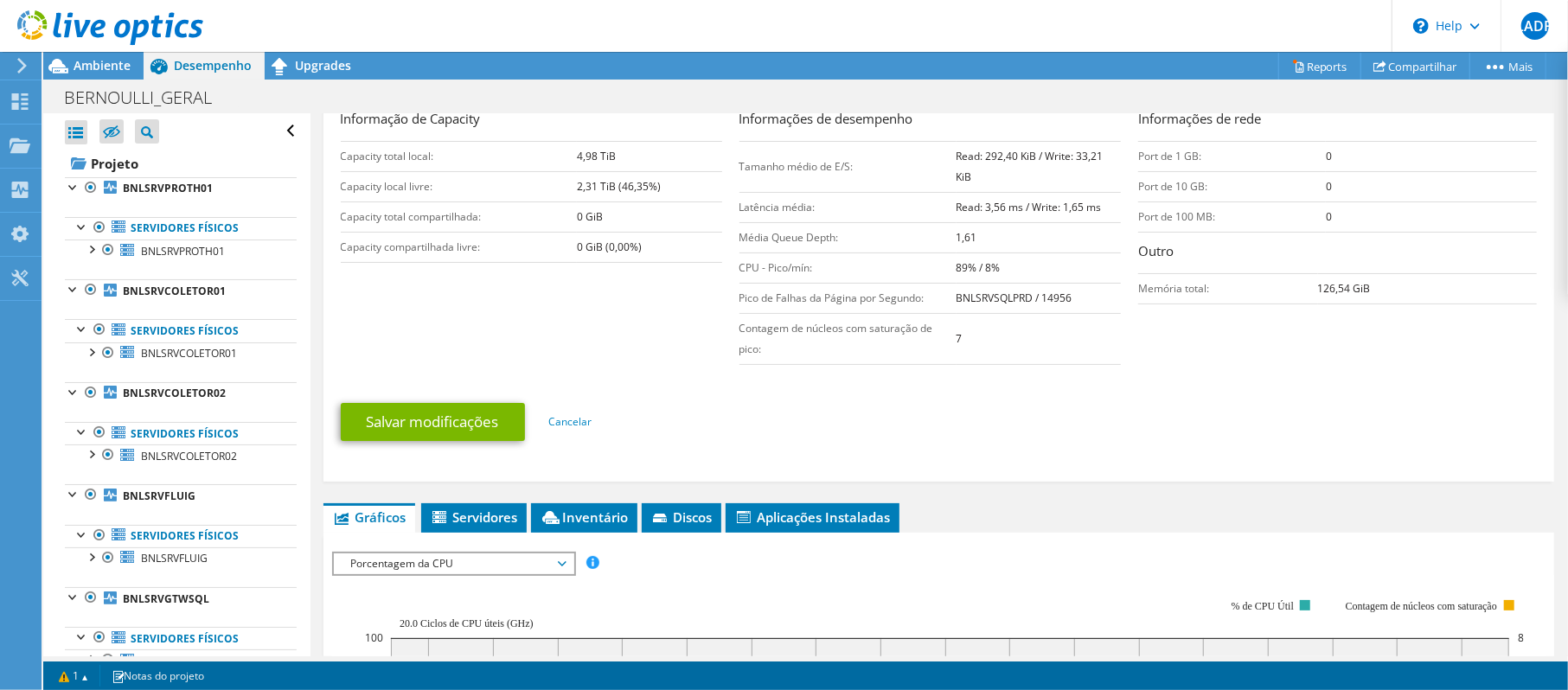
scroll to position [575, 0]
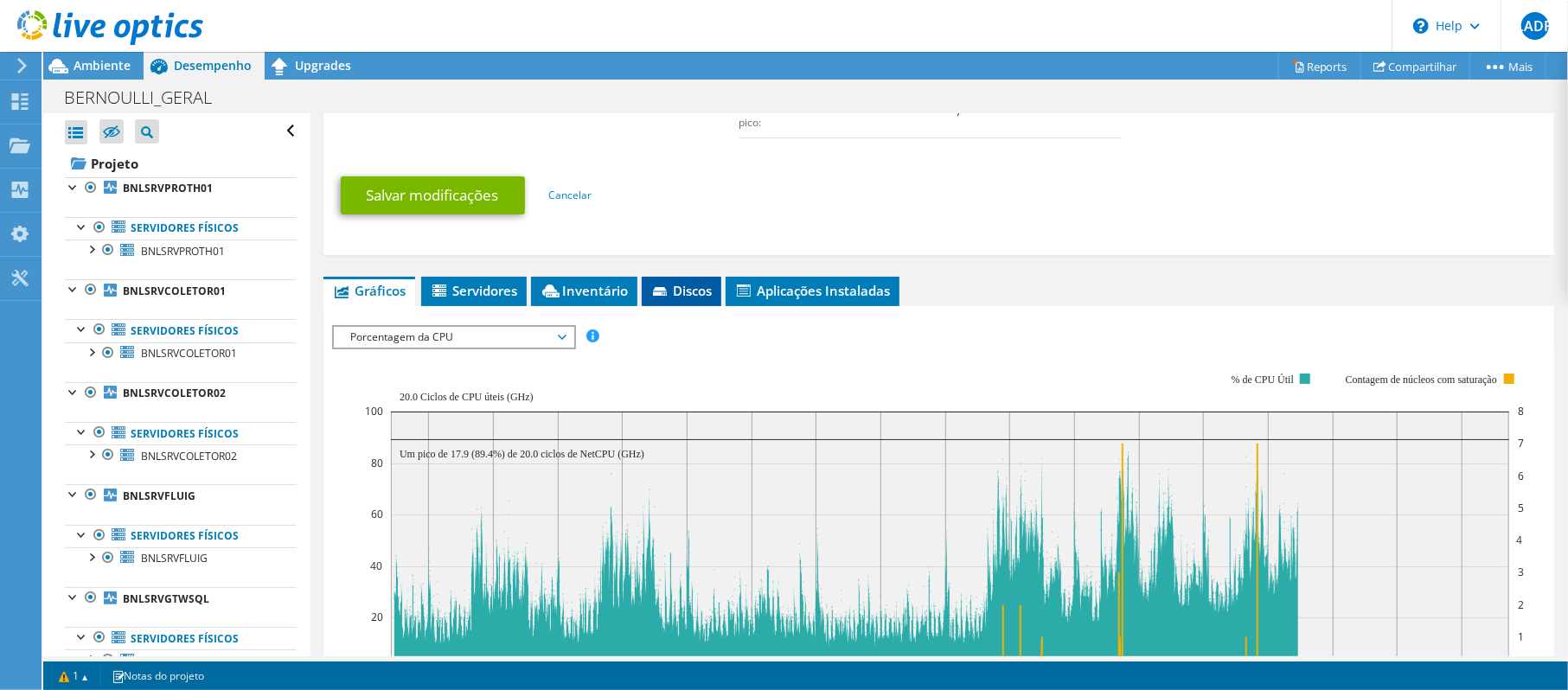
click at [671, 280] on li "Discos" at bounding box center [681, 291] width 79 height 30
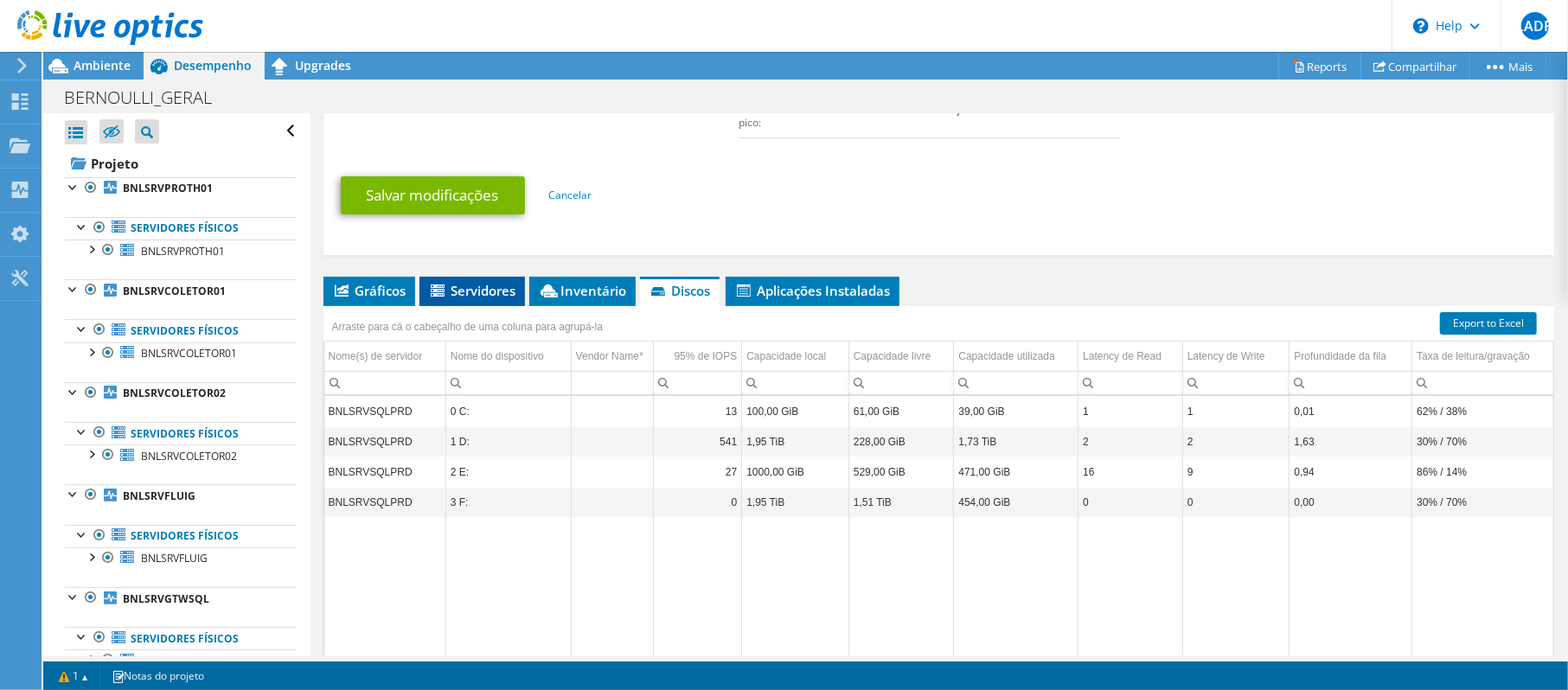
click at [490, 284] on span "Servidores" at bounding box center [472, 291] width 88 height 17
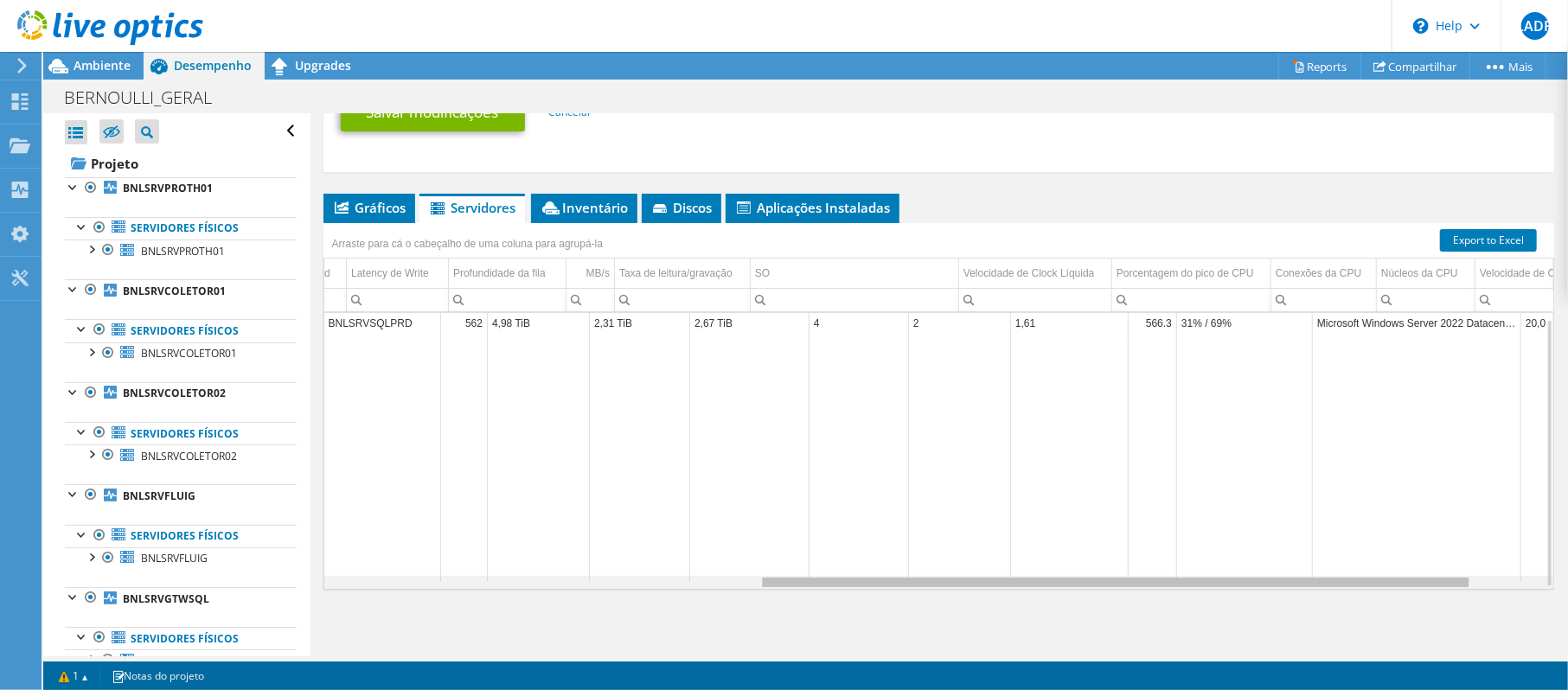
scroll to position [0, 0]
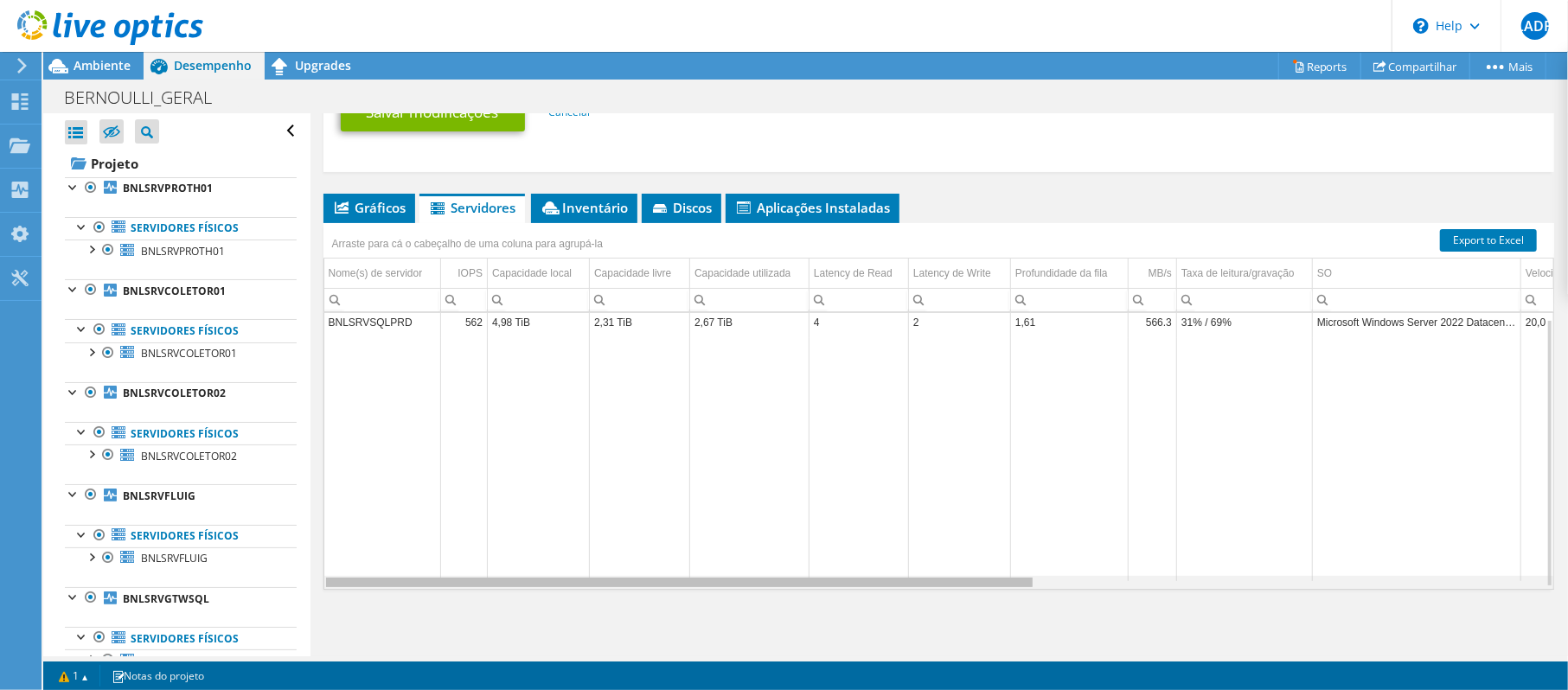
drag, startPoint x: 1001, startPoint y: 588, endPoint x: 661, endPoint y: 550, distance: 342.1
click at [661, 550] on body "LADP Usuário Final Lucas Adreani de Piza lucas.adreani@totvs.com.br TOTVS My Pr…" at bounding box center [784, 345] width 1568 height 690
click at [370, 216] on li "Gráficos" at bounding box center [369, 208] width 92 height 30
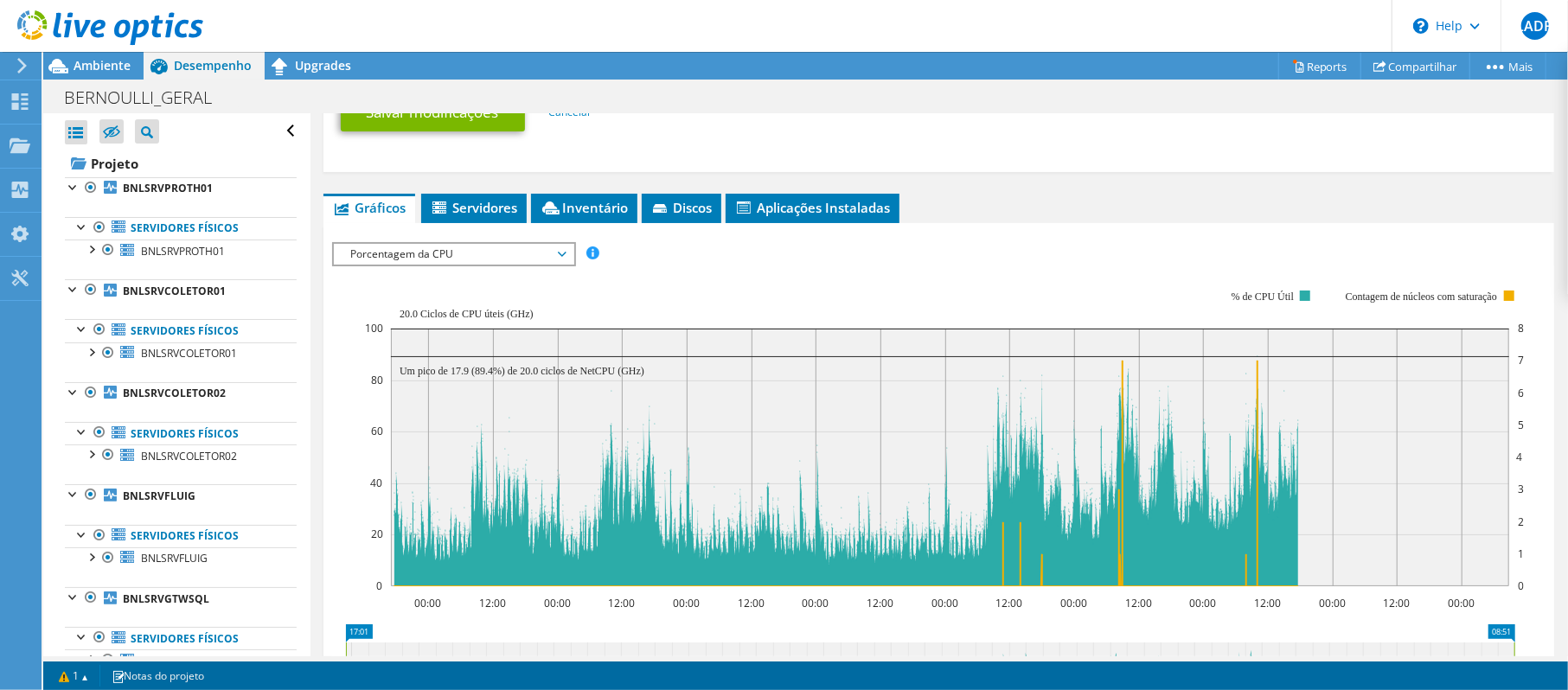
click at [422, 252] on span "Porcentagem da CPU" at bounding box center [453, 254] width 222 height 21
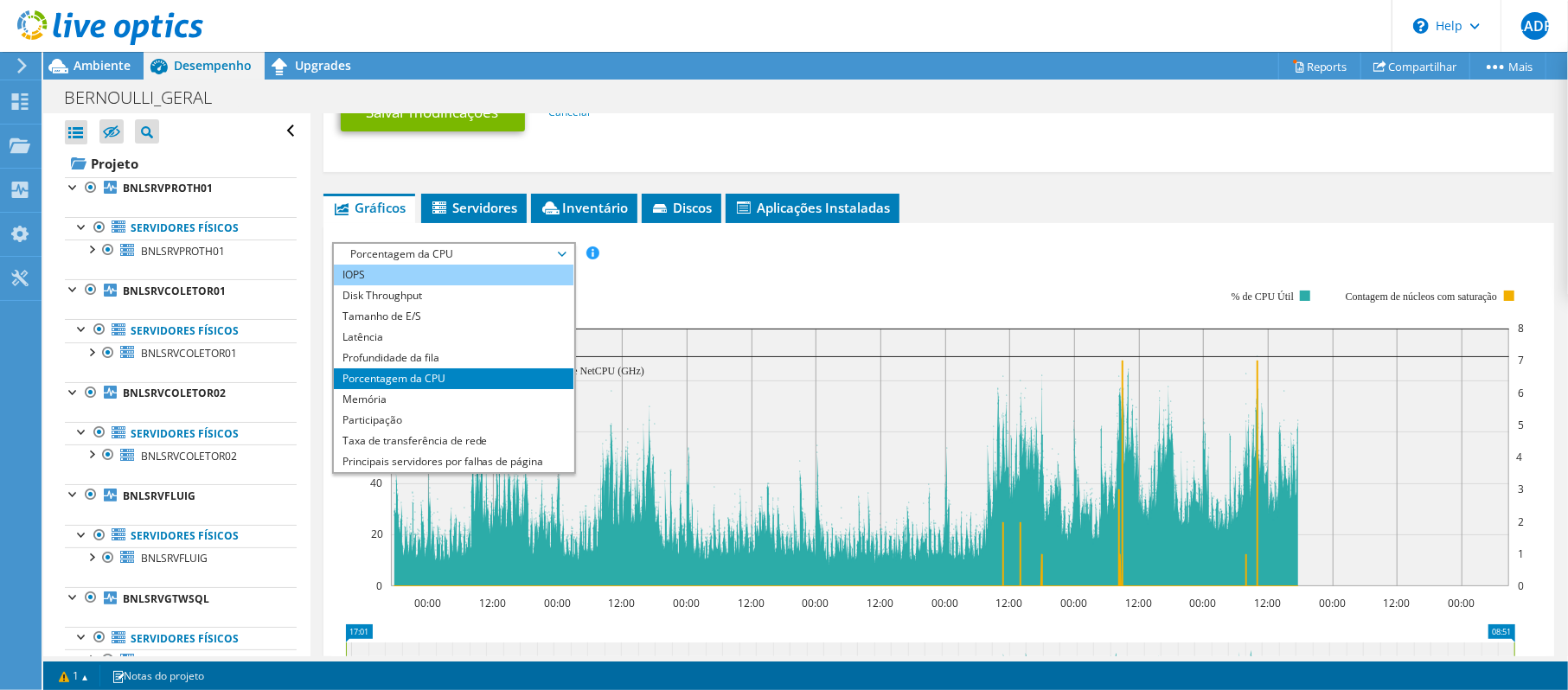
click at [412, 274] on li "IOPS" at bounding box center [453, 275] width 240 height 21
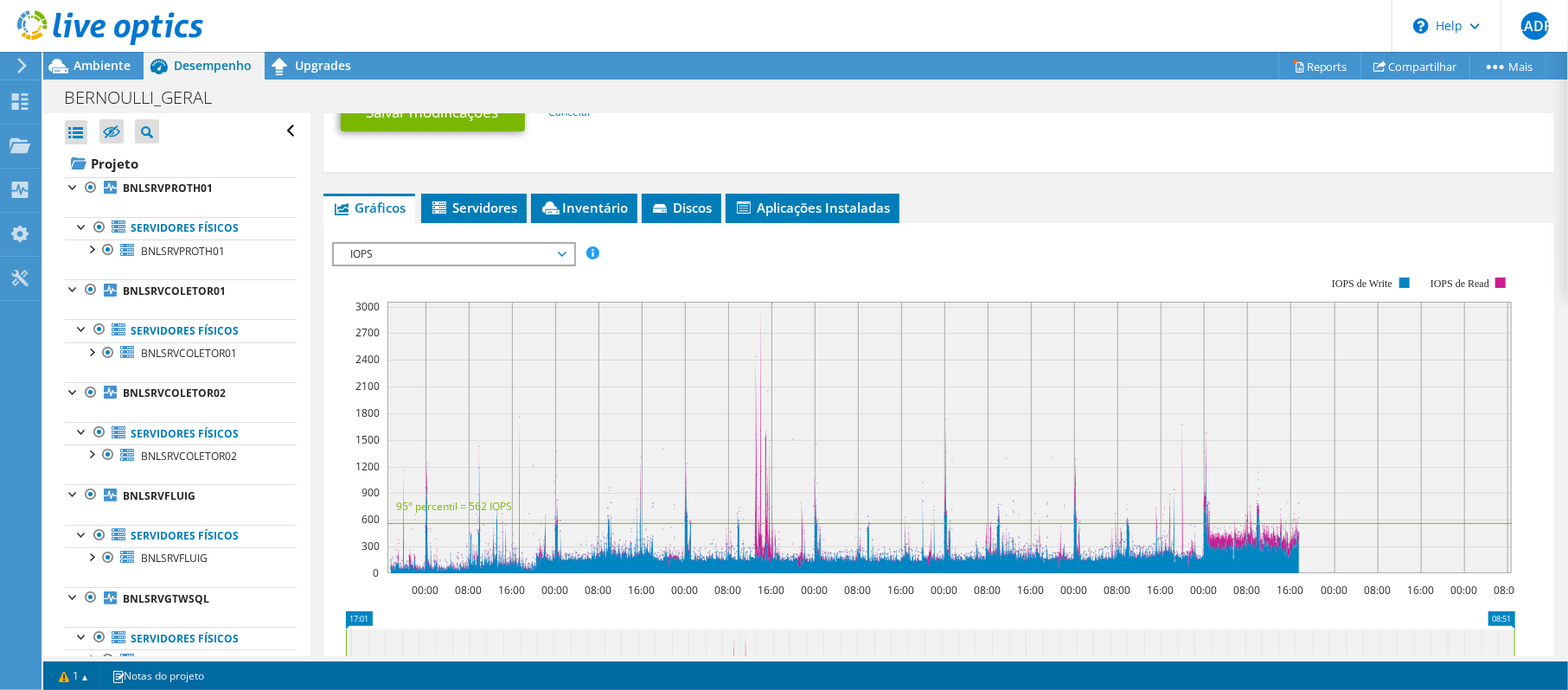
click at [454, 253] on span "IOPS" at bounding box center [453, 254] width 222 height 21
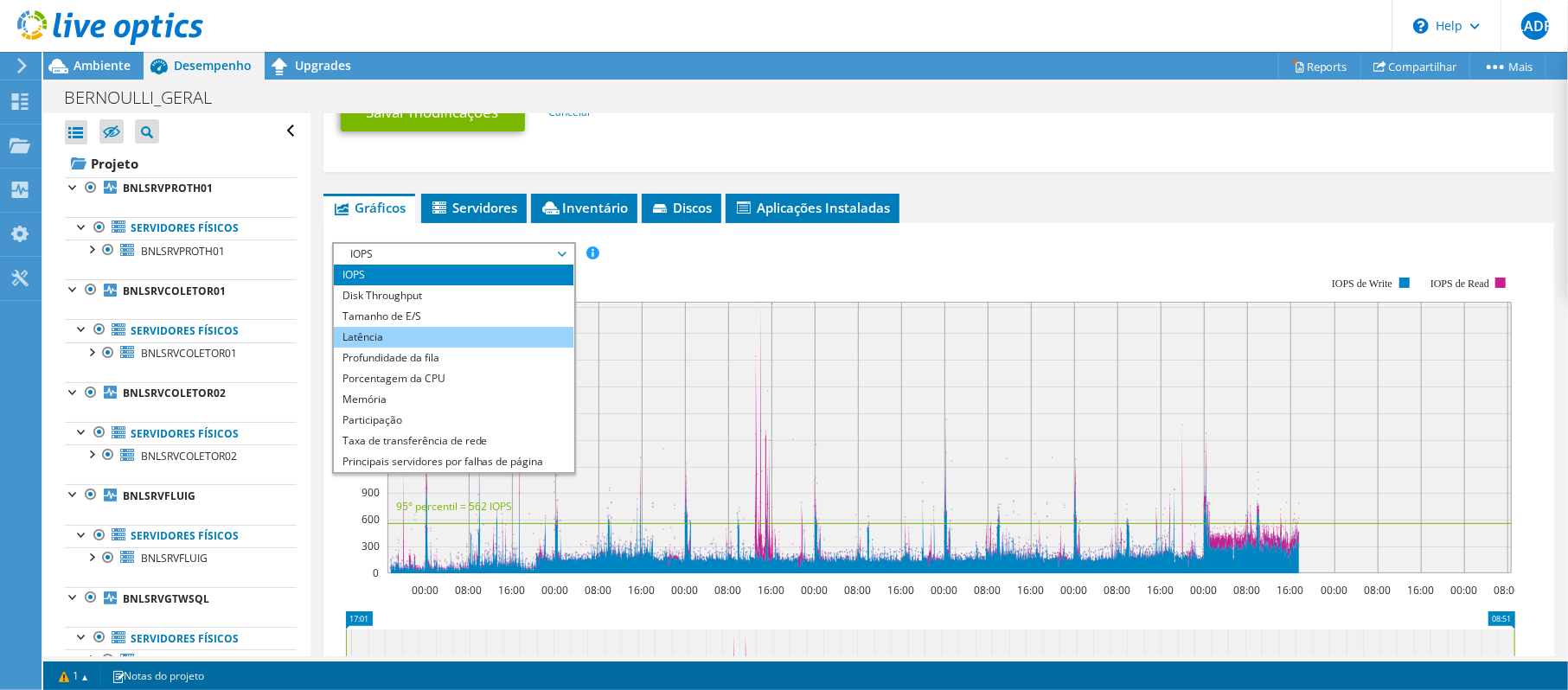
click at [415, 336] on li "Latência" at bounding box center [453, 337] width 240 height 21
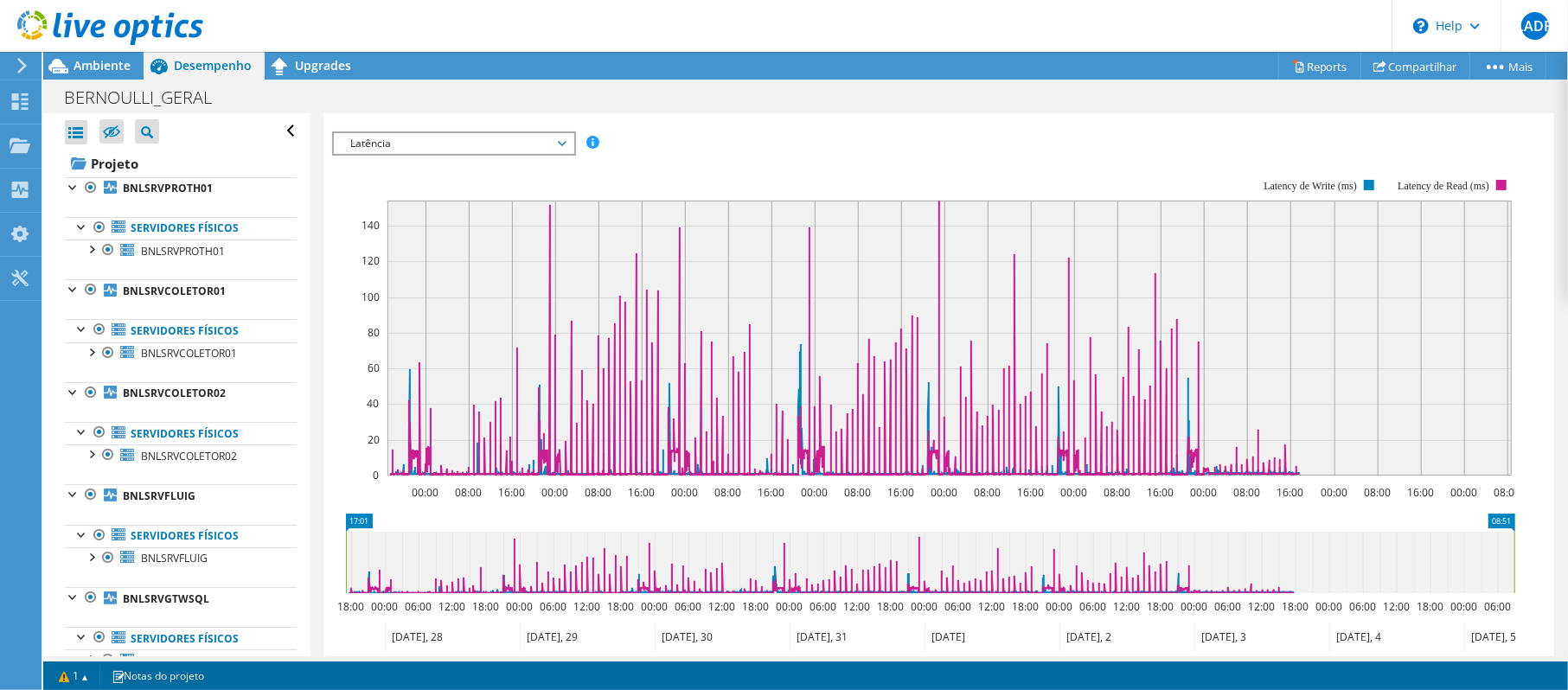
scroll to position [780, 0]
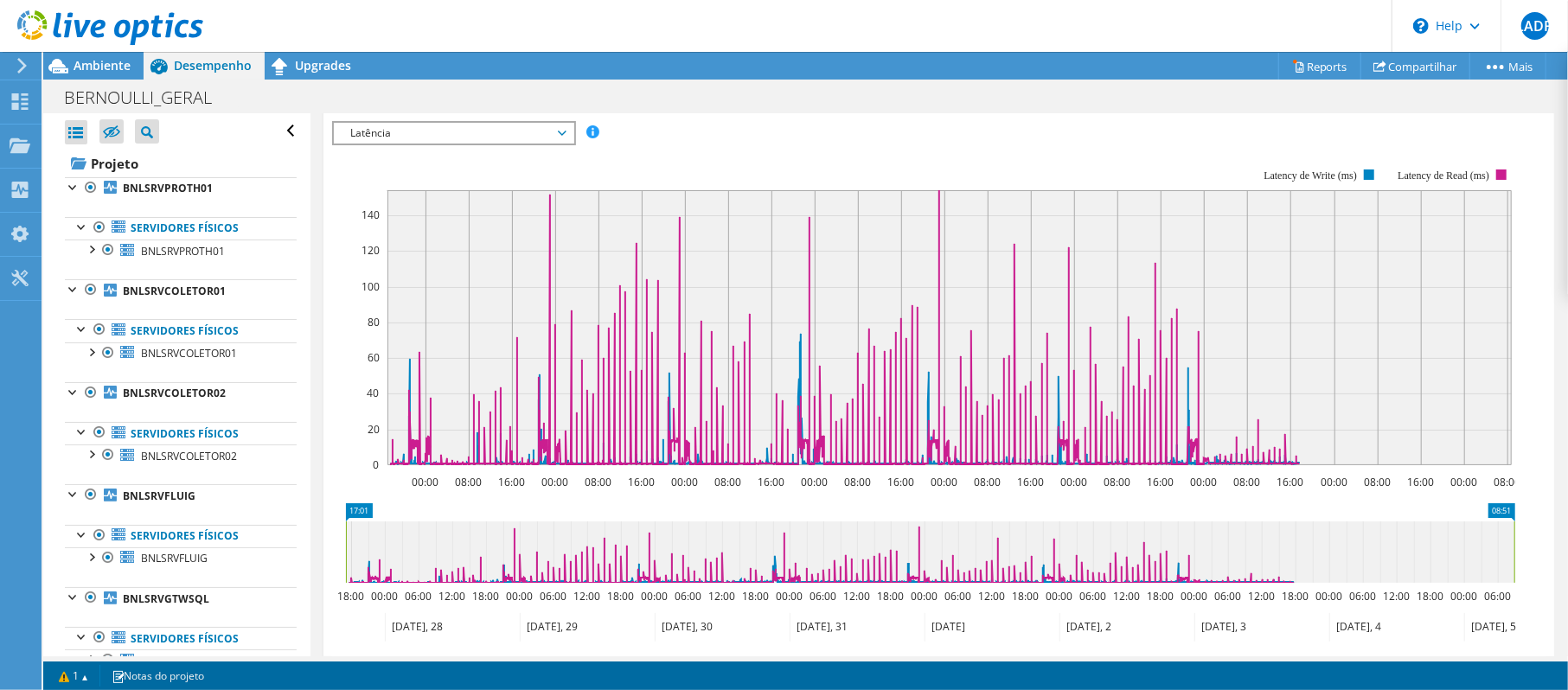
click at [486, 128] on span "Latência" at bounding box center [453, 133] width 222 height 21
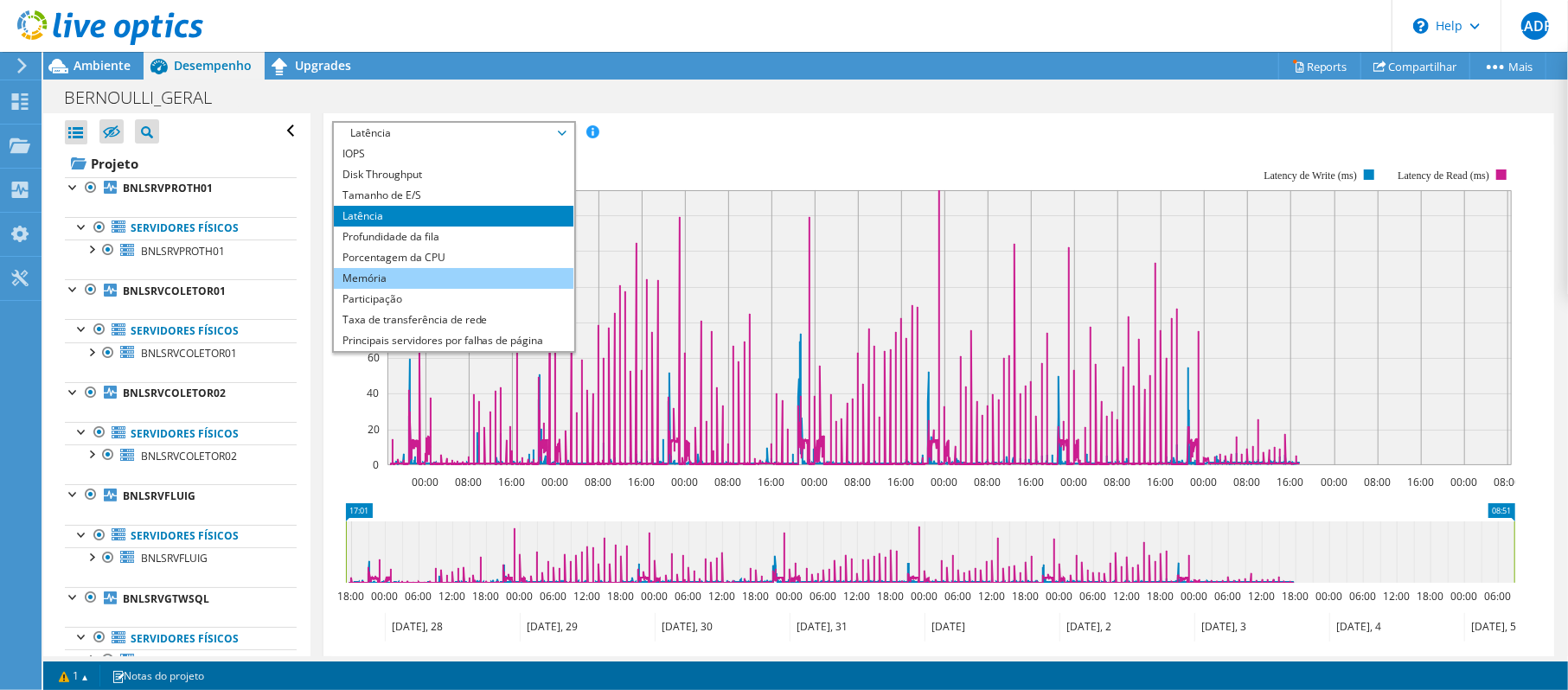
click at [433, 275] on li "Memória" at bounding box center [453, 278] width 240 height 21
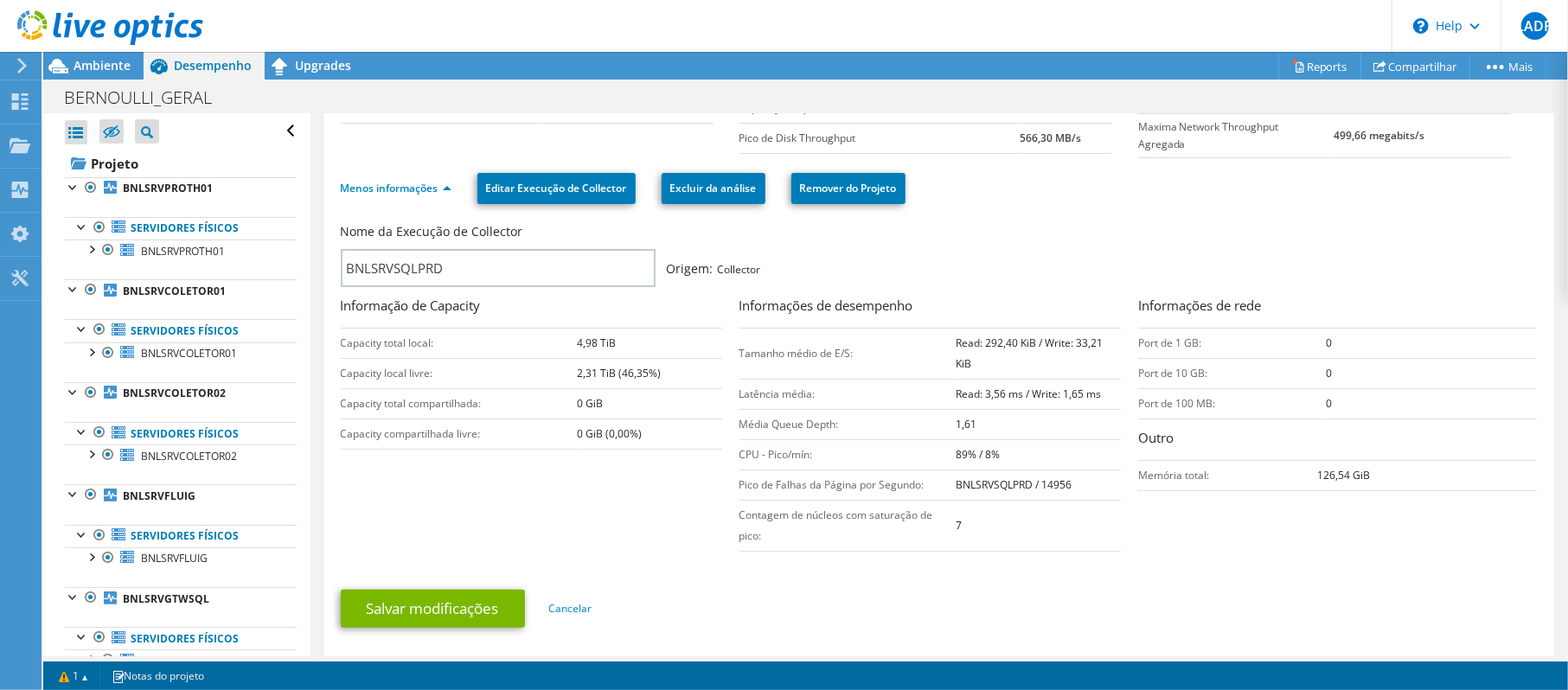
scroll to position [161, 0]
